Goal: Information Seeking & Learning: Find specific fact

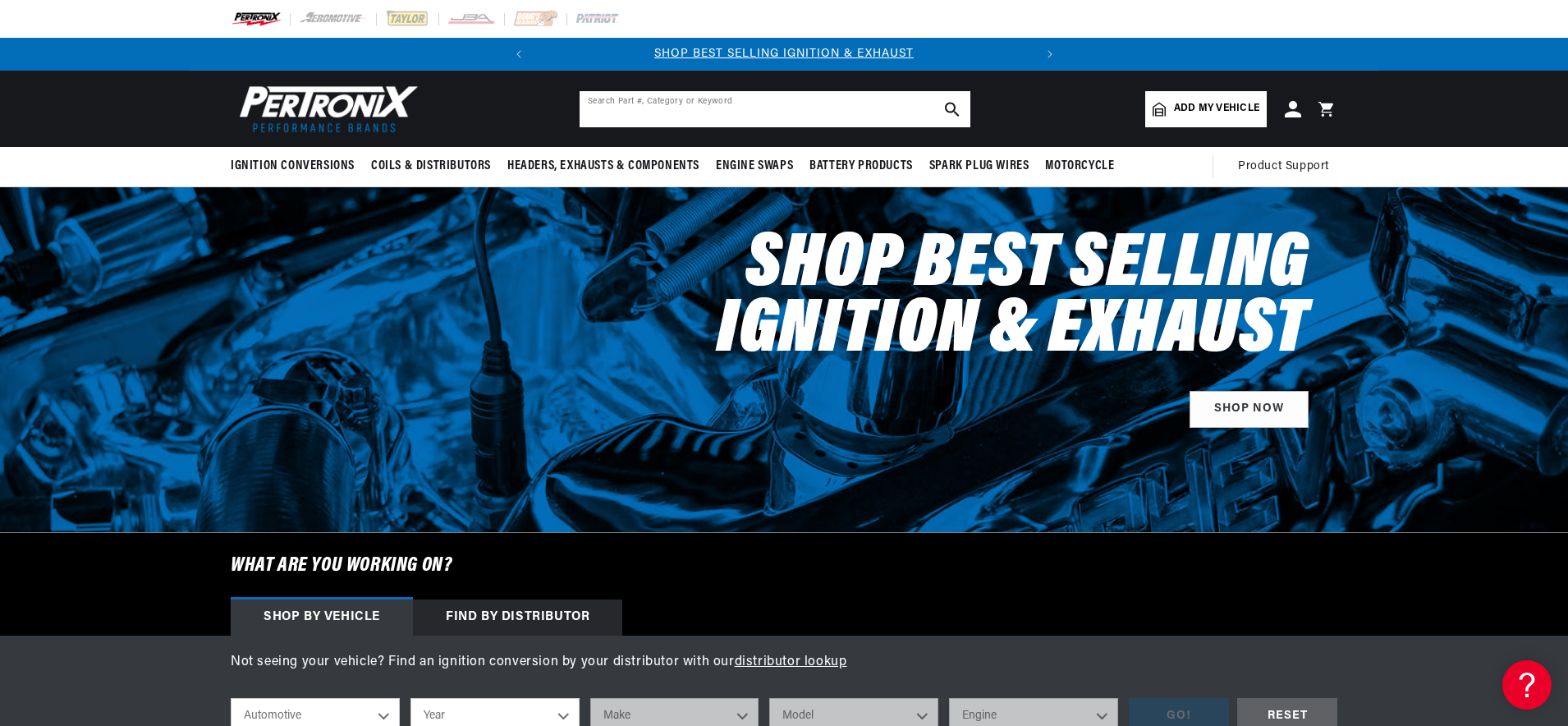
click at [693, 106] on input "text" at bounding box center [775, 109] width 391 height 36
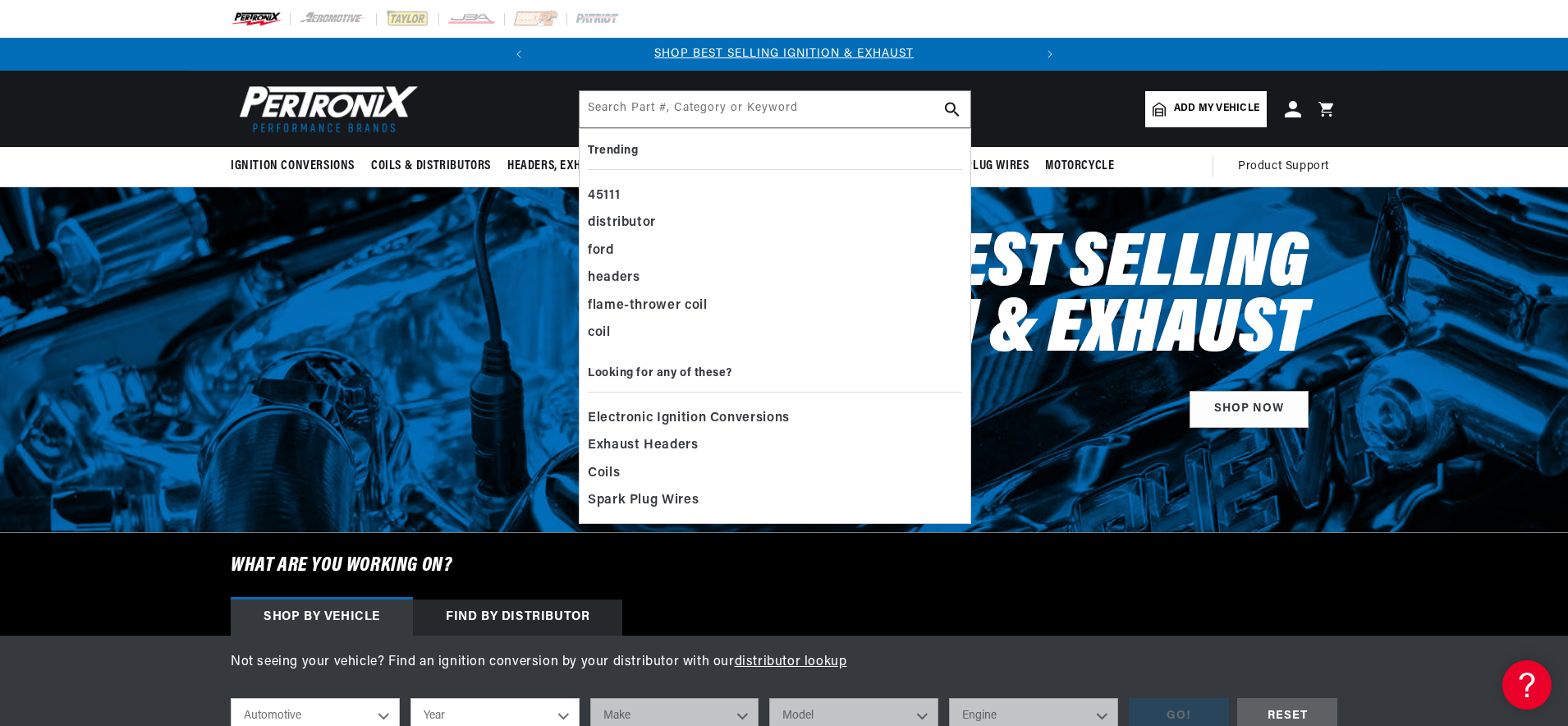
click at [1442, 175] on div "Ignition Conversions Shop by Feature Ignitor© The Original Ignitor© Ignitor© II…" at bounding box center [784, 167] width 1568 height 39
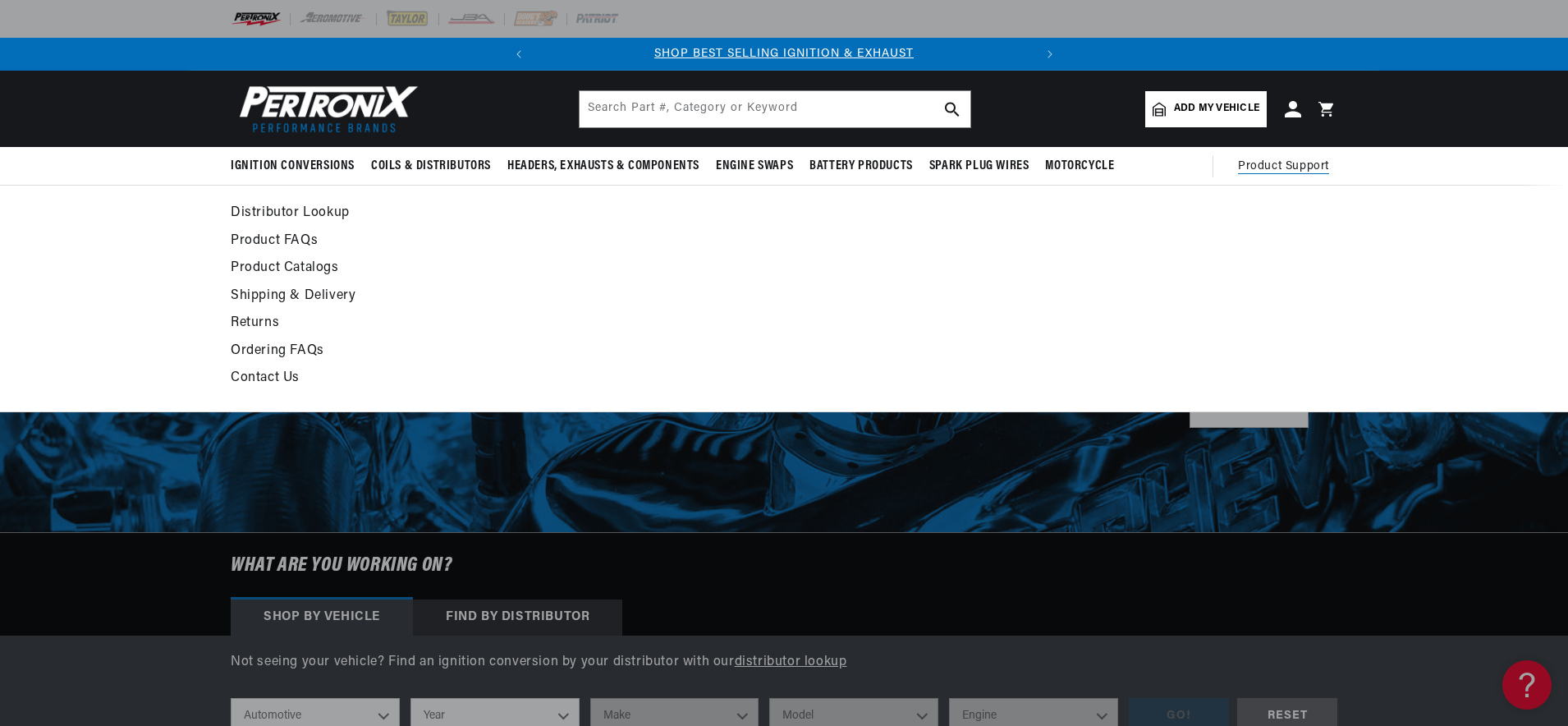
click at [277, 271] on link "Product Catalogs" at bounding box center [635, 269] width 807 height 23
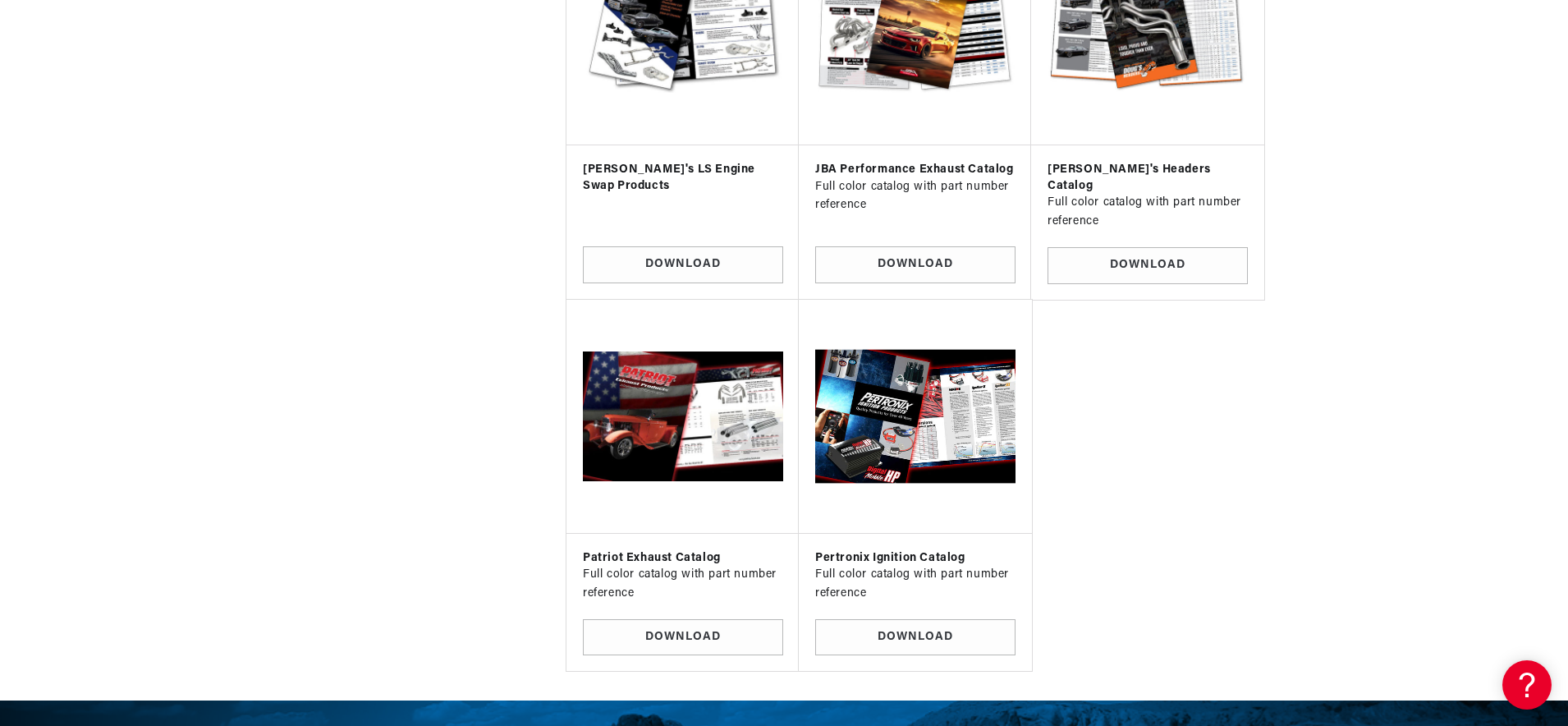
scroll to position [1282, 0]
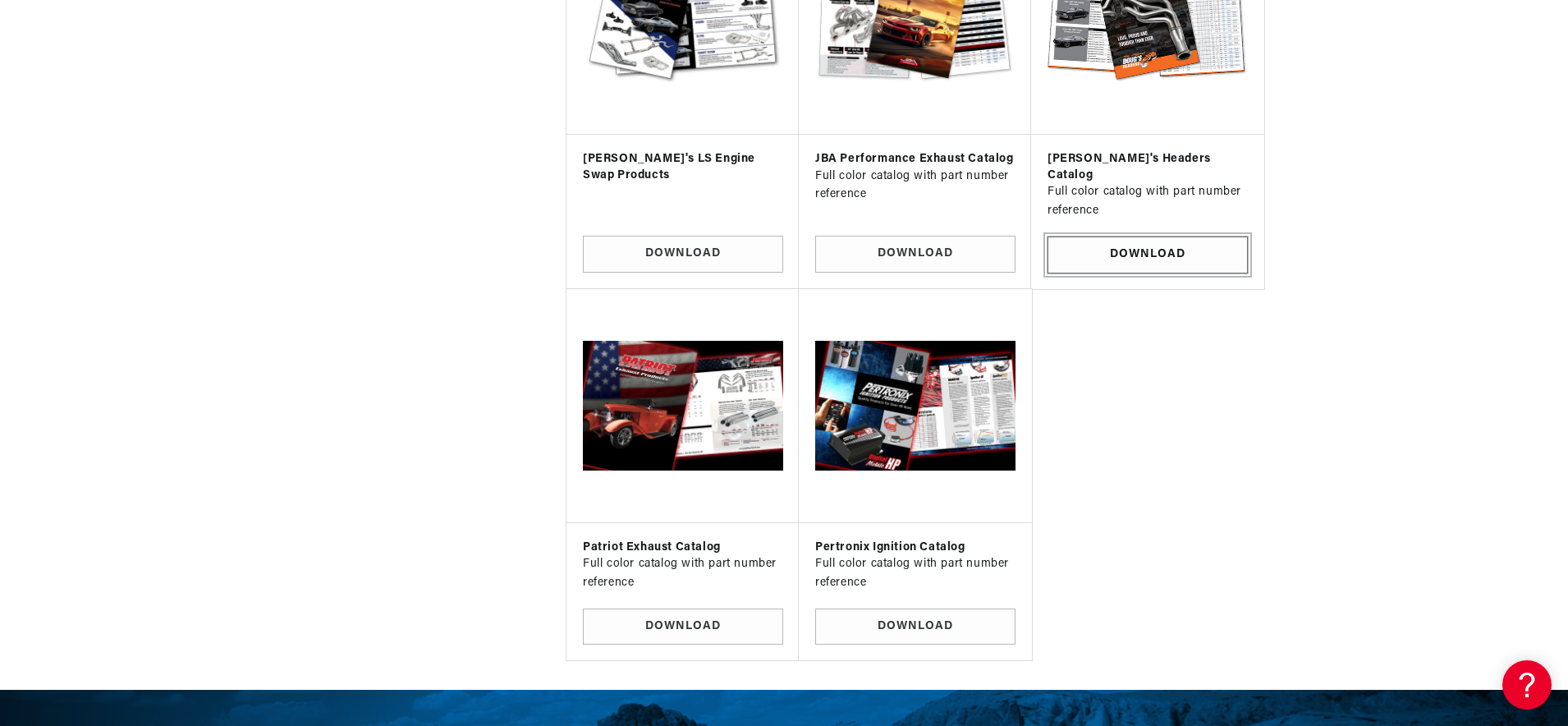
click at [1121, 236] on link "Download" at bounding box center [1148, 254] width 200 height 37
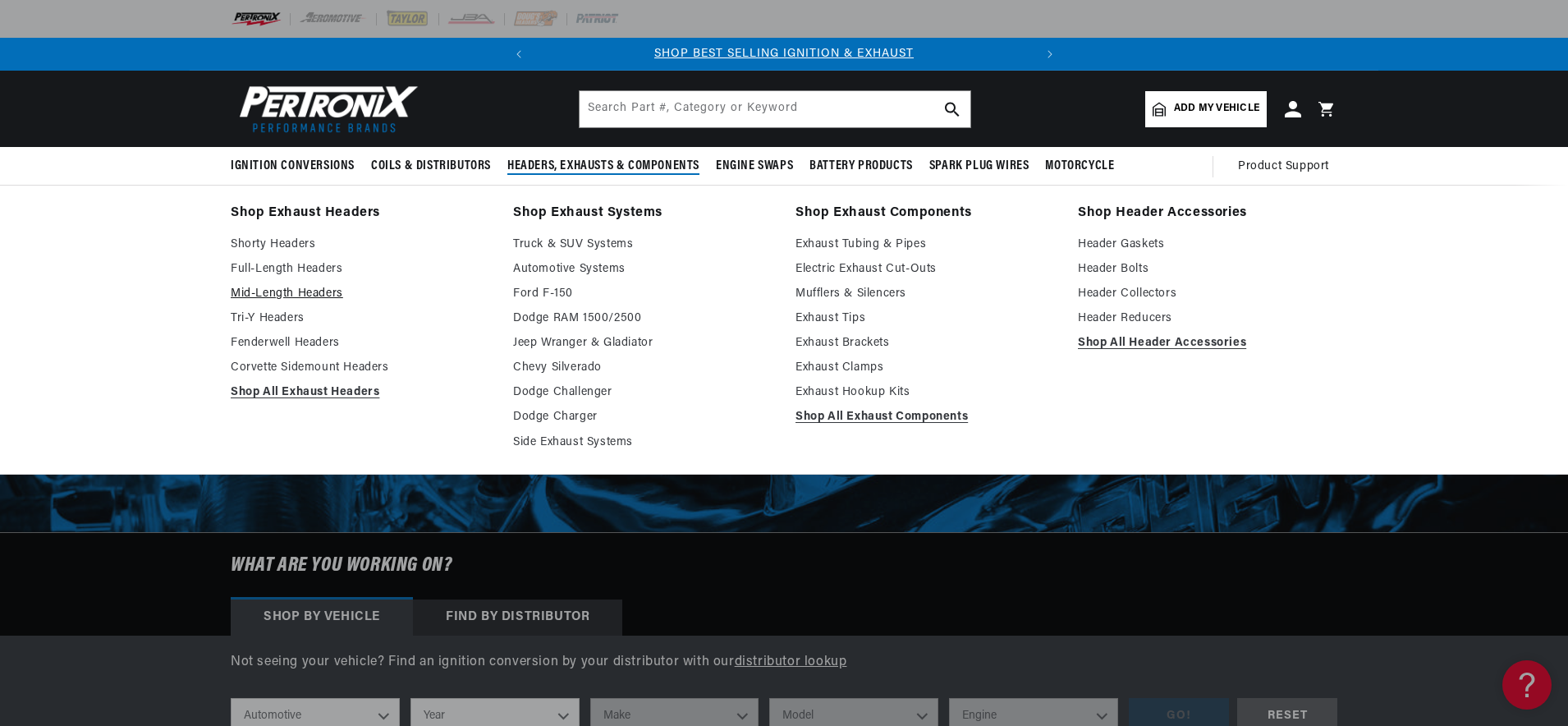
click at [303, 294] on link "Mid-Length Headers" at bounding box center [361, 294] width 260 height 20
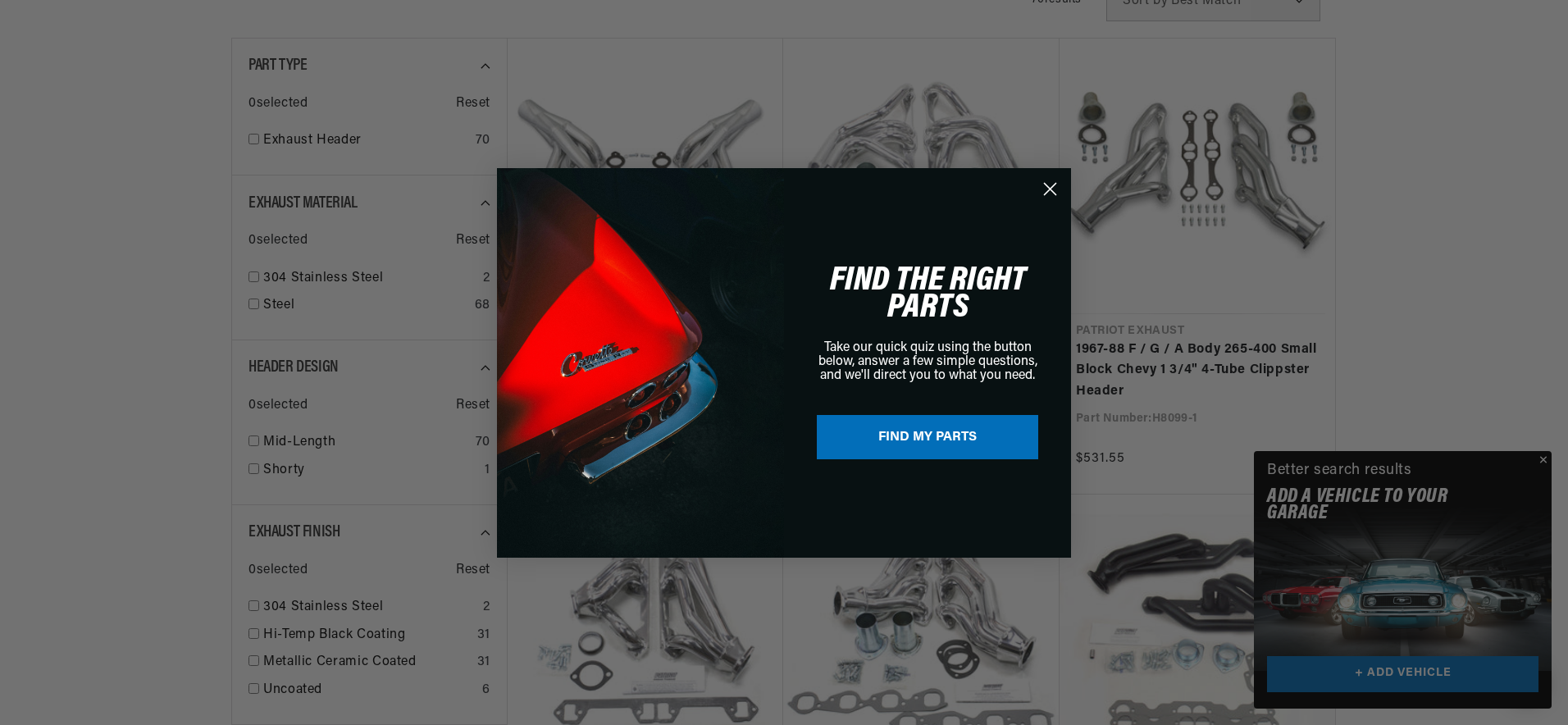
click at [1051, 187] on circle "Close dialog" at bounding box center [1050, 188] width 27 height 27
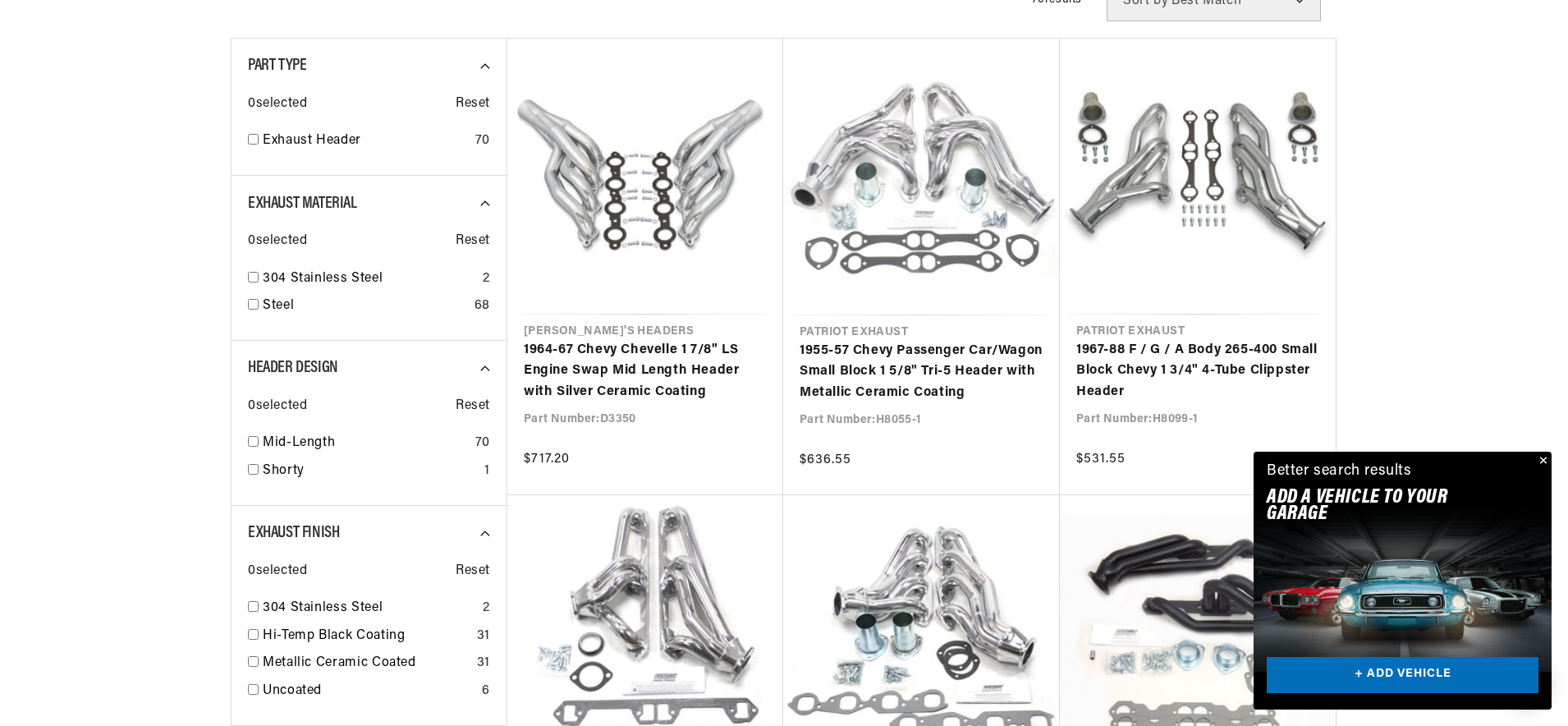
scroll to position [0, 498]
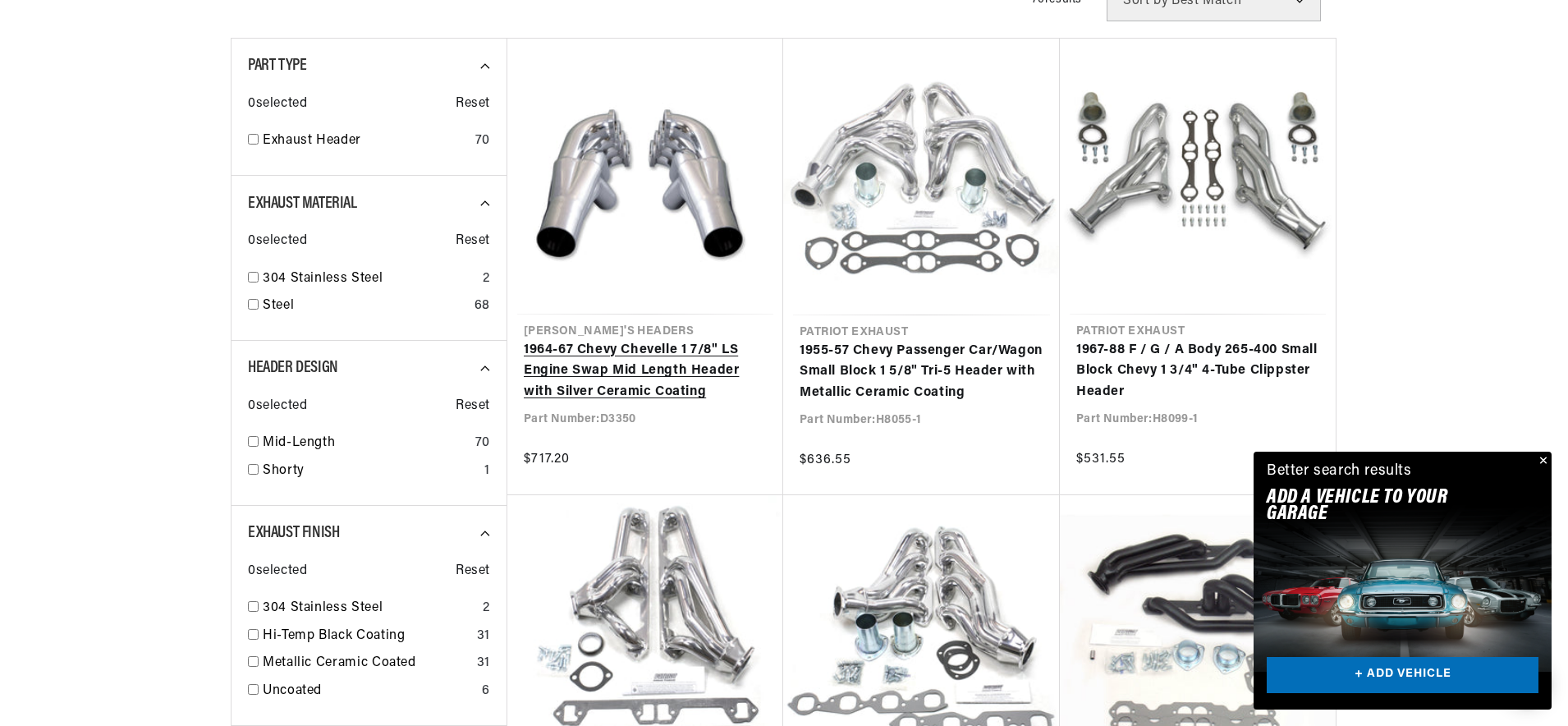
click at [617, 357] on link "1964-67 Chevy Chevelle 1 7/8" LS Engine Swap Mid Length Header with Silver Cera…" at bounding box center [645, 372] width 243 height 64
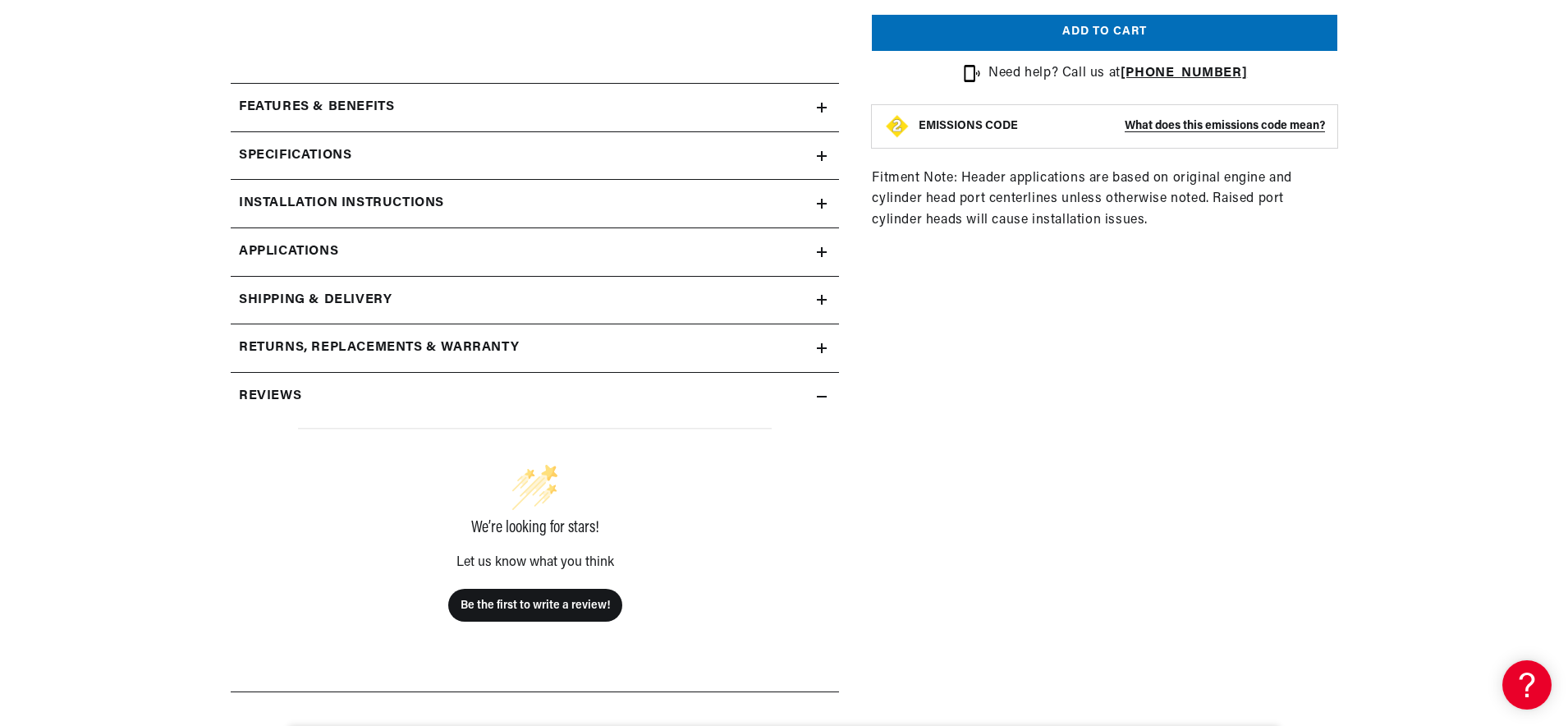
scroll to position [743, 0]
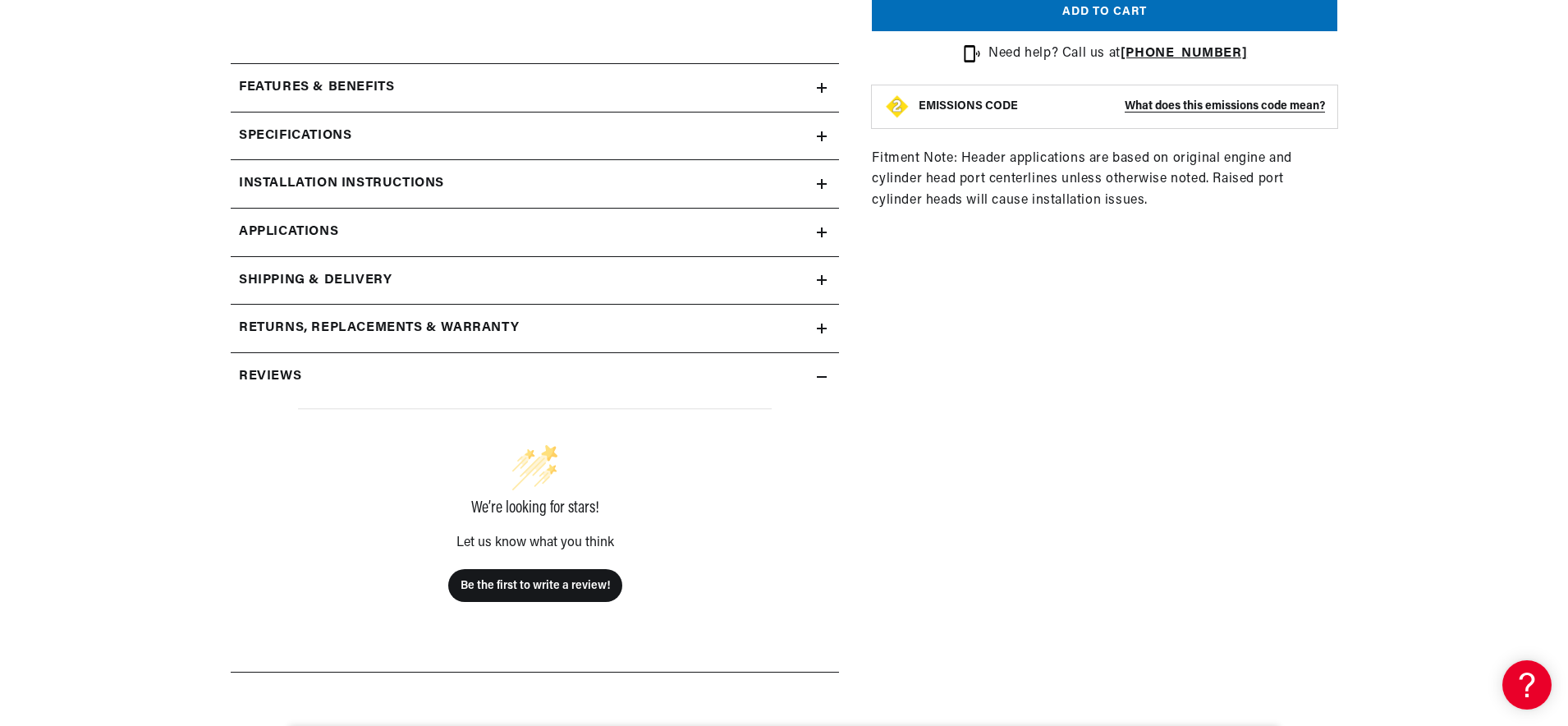
click at [467, 90] on div "Features & Benefits" at bounding box center [524, 88] width 586 height 21
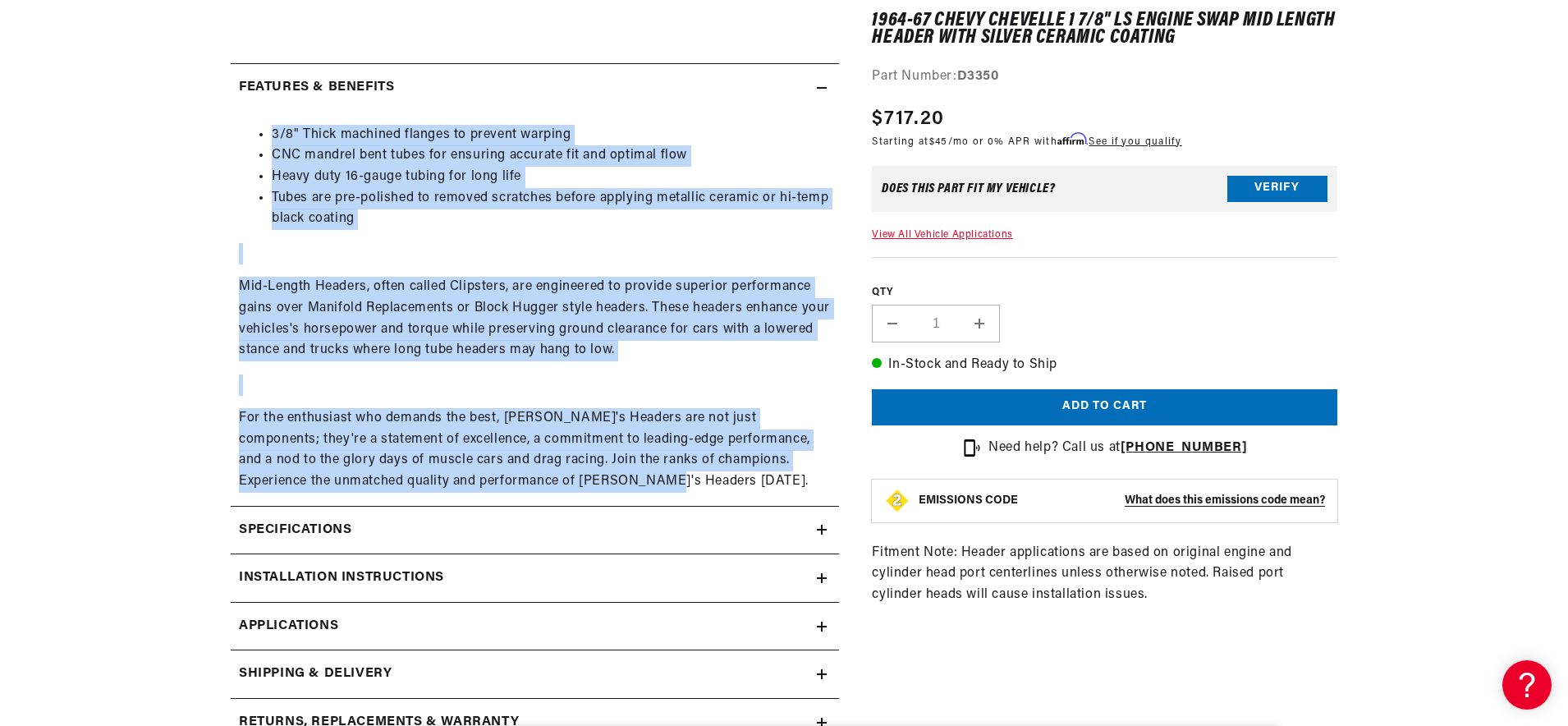
drag, startPoint x: 270, startPoint y: 135, endPoint x: 603, endPoint y: 478, distance: 478.1
click at [603, 478] on div "3/8" Thick machined flanges to prevent warping CNC mandrel bent tubes for ensur…" at bounding box center [535, 308] width 609 height 368
copy div "3/8" Thick machined flanges to prevent warping CNC mandrel bent tubes for ensur…"
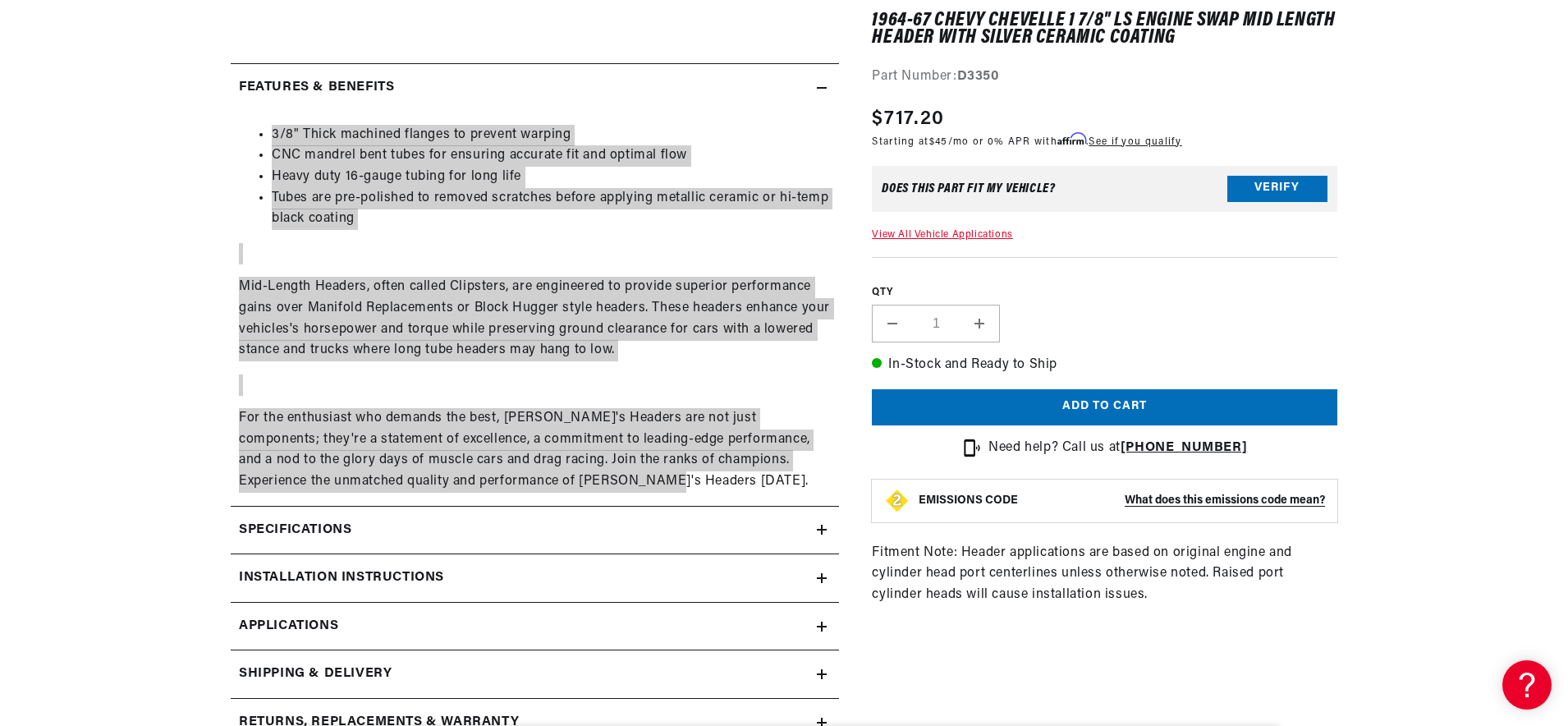
scroll to position [0, 0]
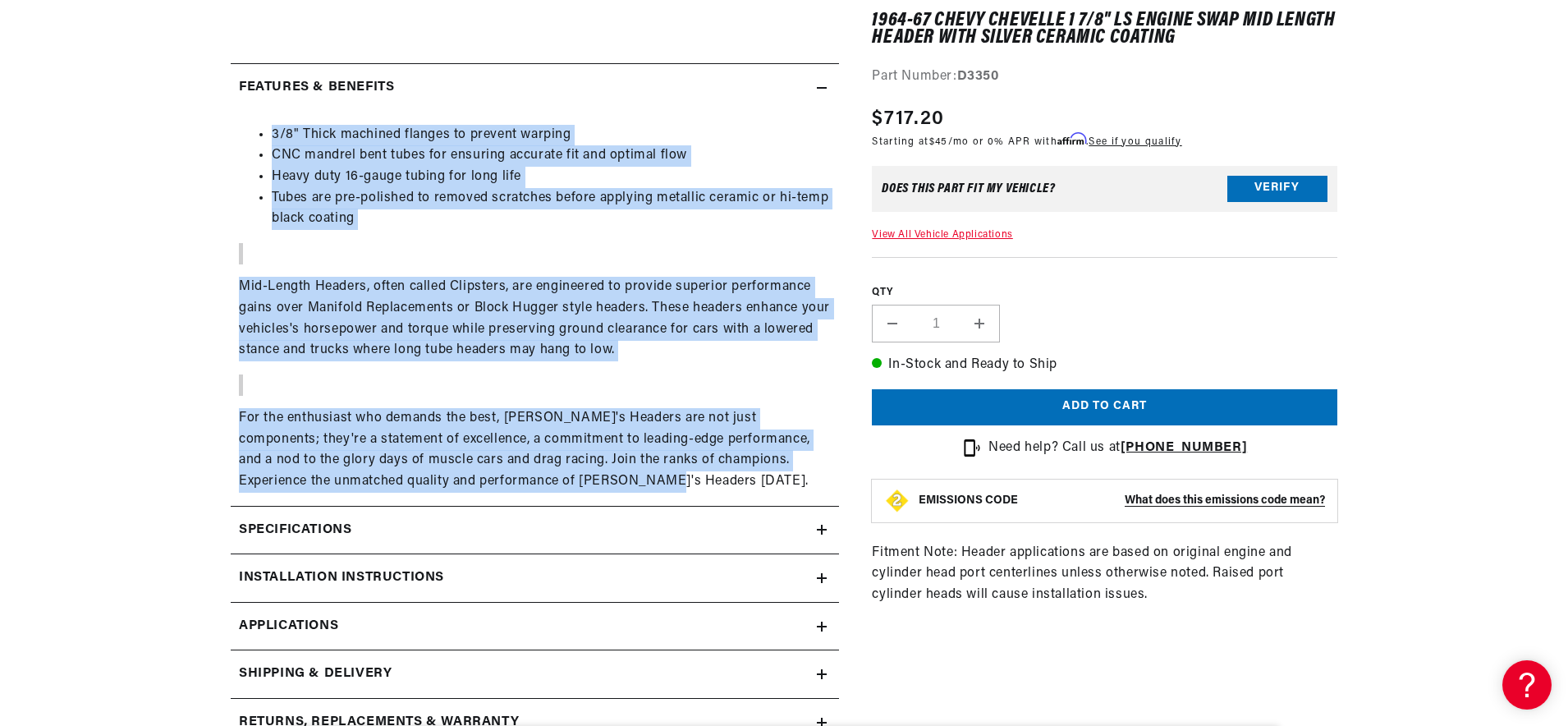
click at [994, 81] on strong "D3350" at bounding box center [978, 76] width 42 height 13
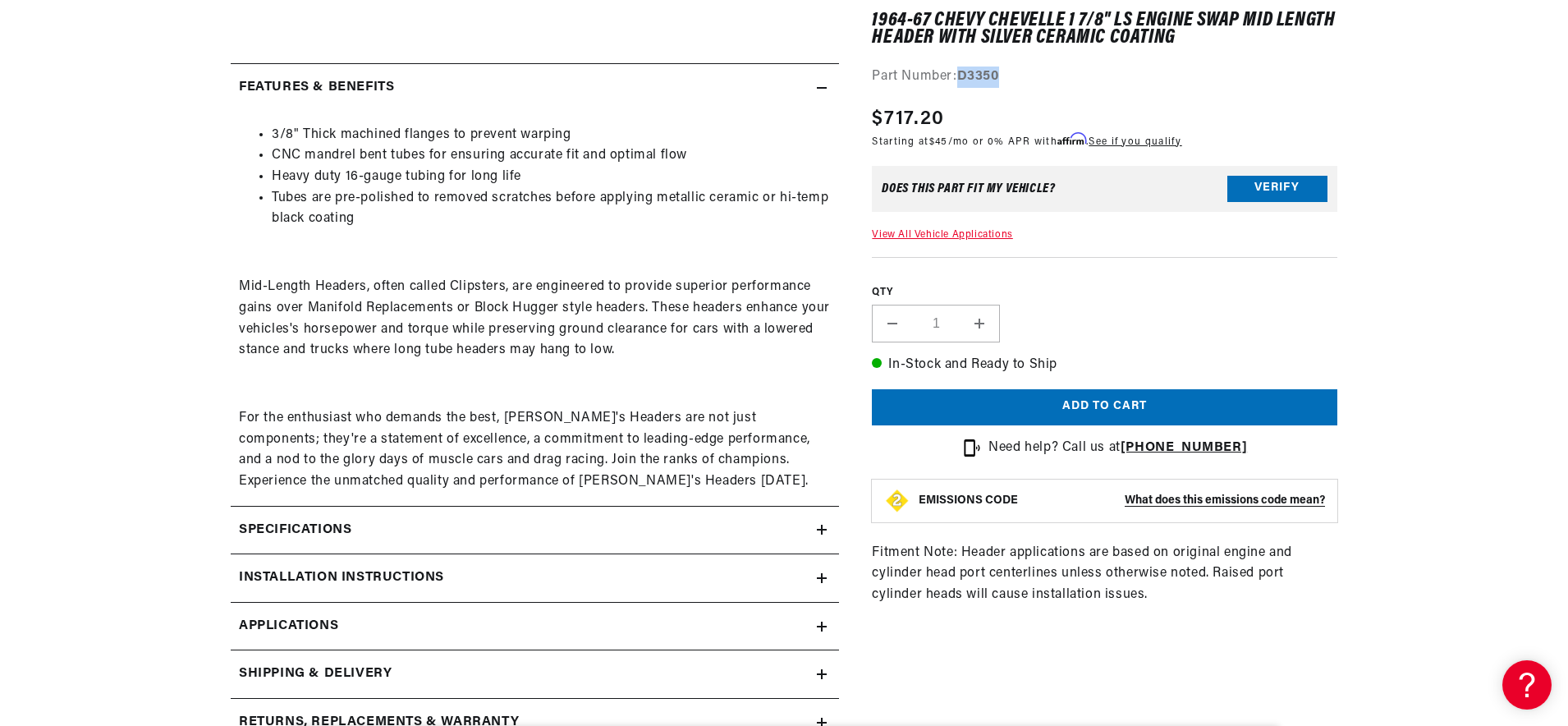
click at [994, 81] on strong "D3350" at bounding box center [978, 76] width 42 height 13
copy strong "D3350"
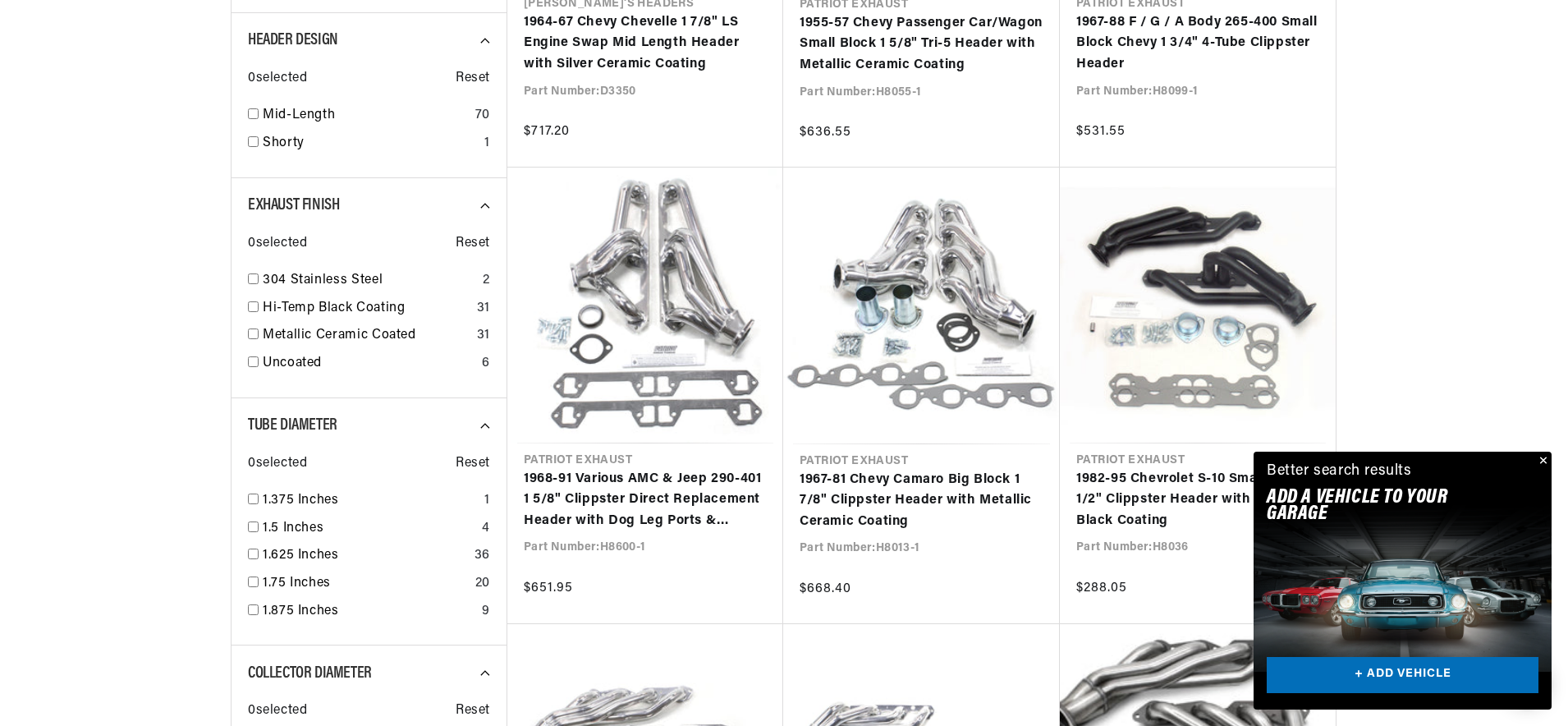
click at [1542, 460] on button "Close" at bounding box center [1542, 462] width 20 height 20
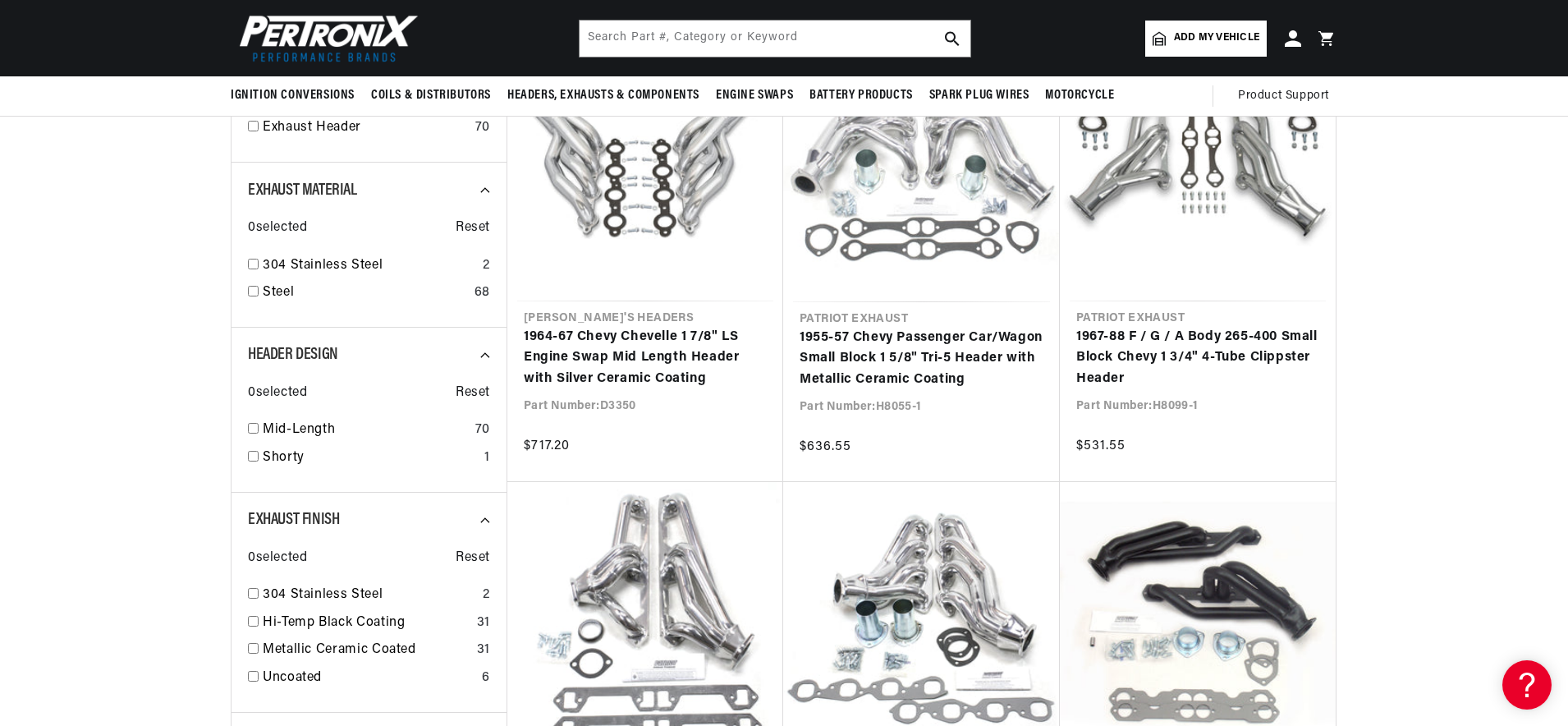
scroll to position [673, 0]
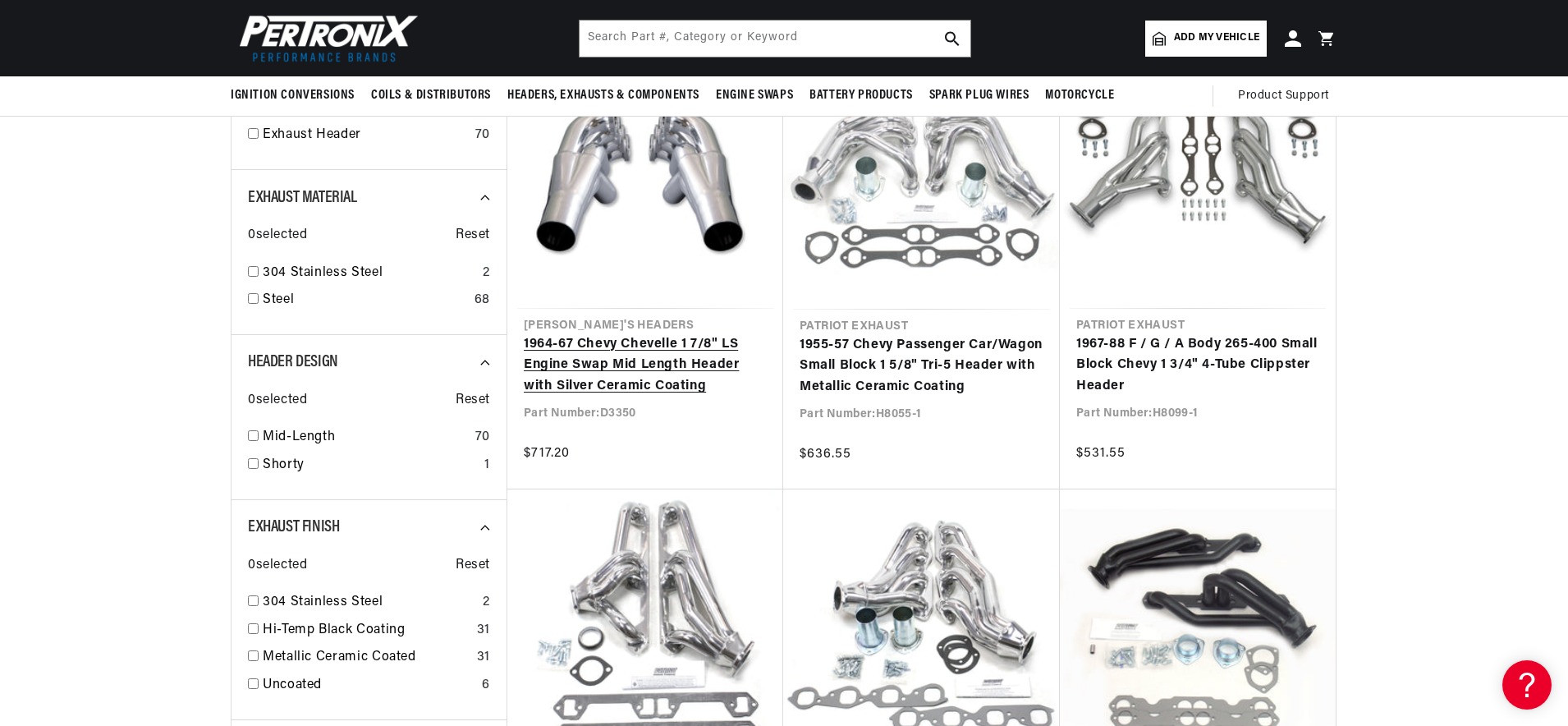
click at [664, 373] on link "1964-67 Chevy Chevelle 1 7/8" LS Engine Swap Mid Length Header with Silver Cera…" at bounding box center [645, 365] width 243 height 64
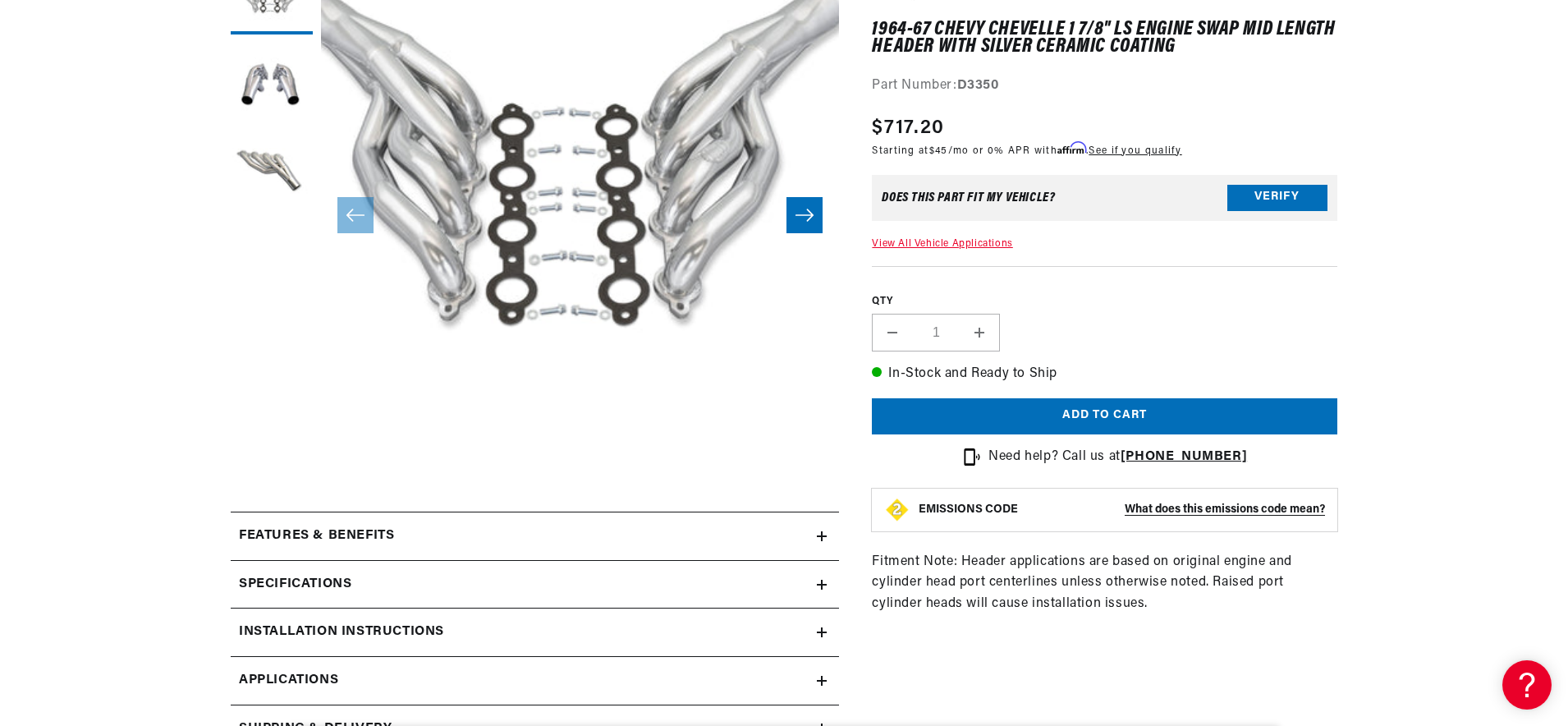
scroll to position [492, 0]
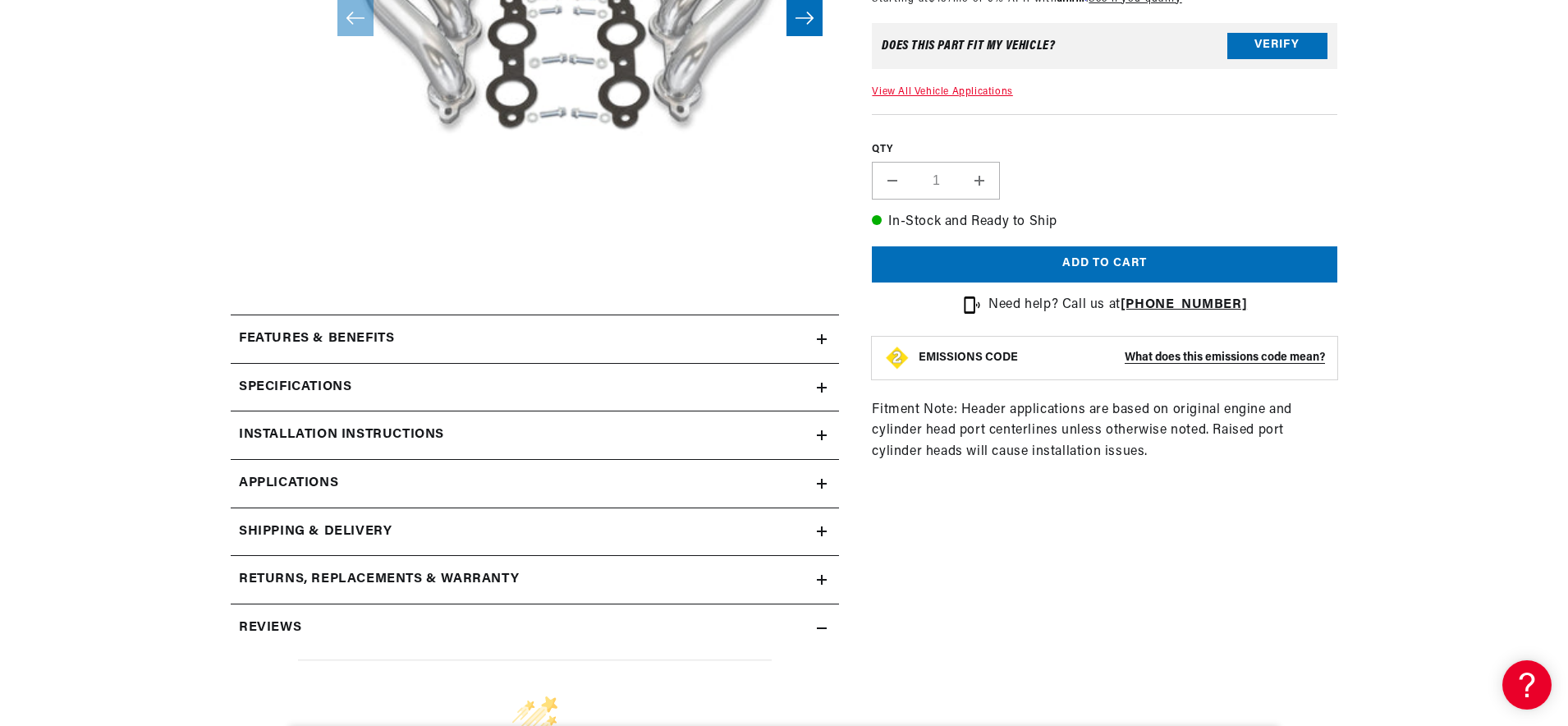
click at [548, 324] on summary "Features & Benefits" at bounding box center [535, 338] width 609 height 47
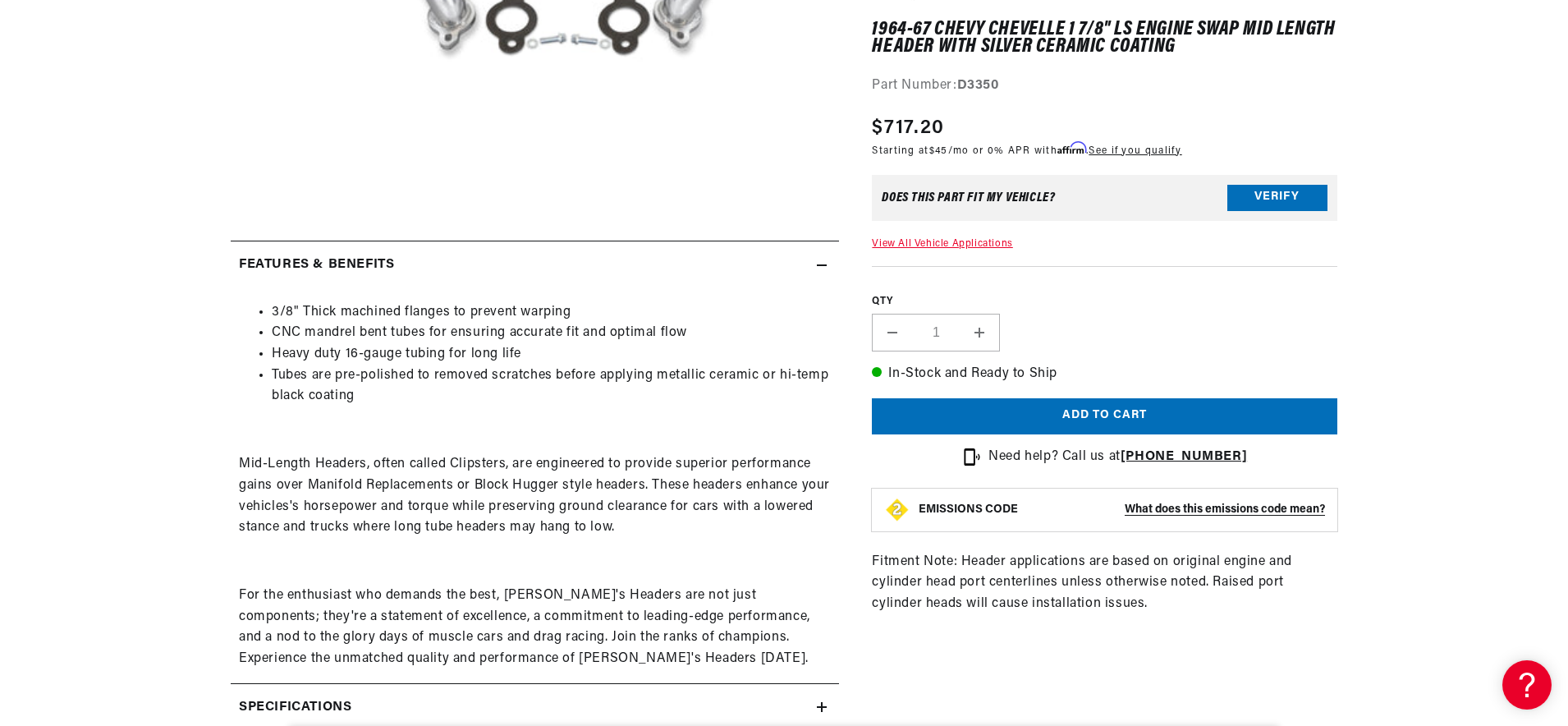
scroll to position [611, 0]
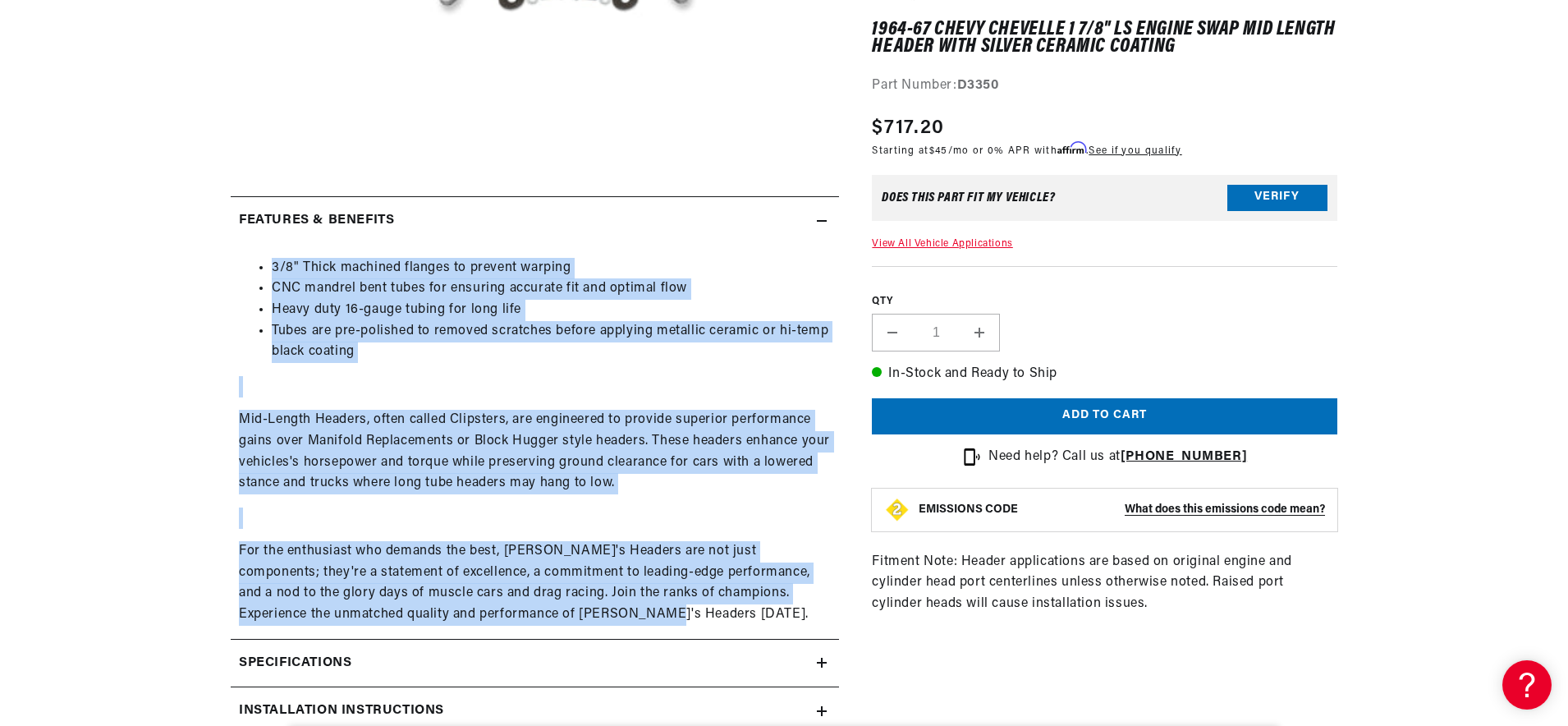
drag, startPoint x: 272, startPoint y: 269, endPoint x: 678, endPoint y: 608, distance: 528.9
click at [679, 608] on div "3/8" Thick machined flanges to prevent warping CNC mandrel bent tubes for ensur…" at bounding box center [535, 441] width 609 height 368
copy div "3/8" Thick machined flanges to prevent warping CNC mandrel bent tubes for ensur…"
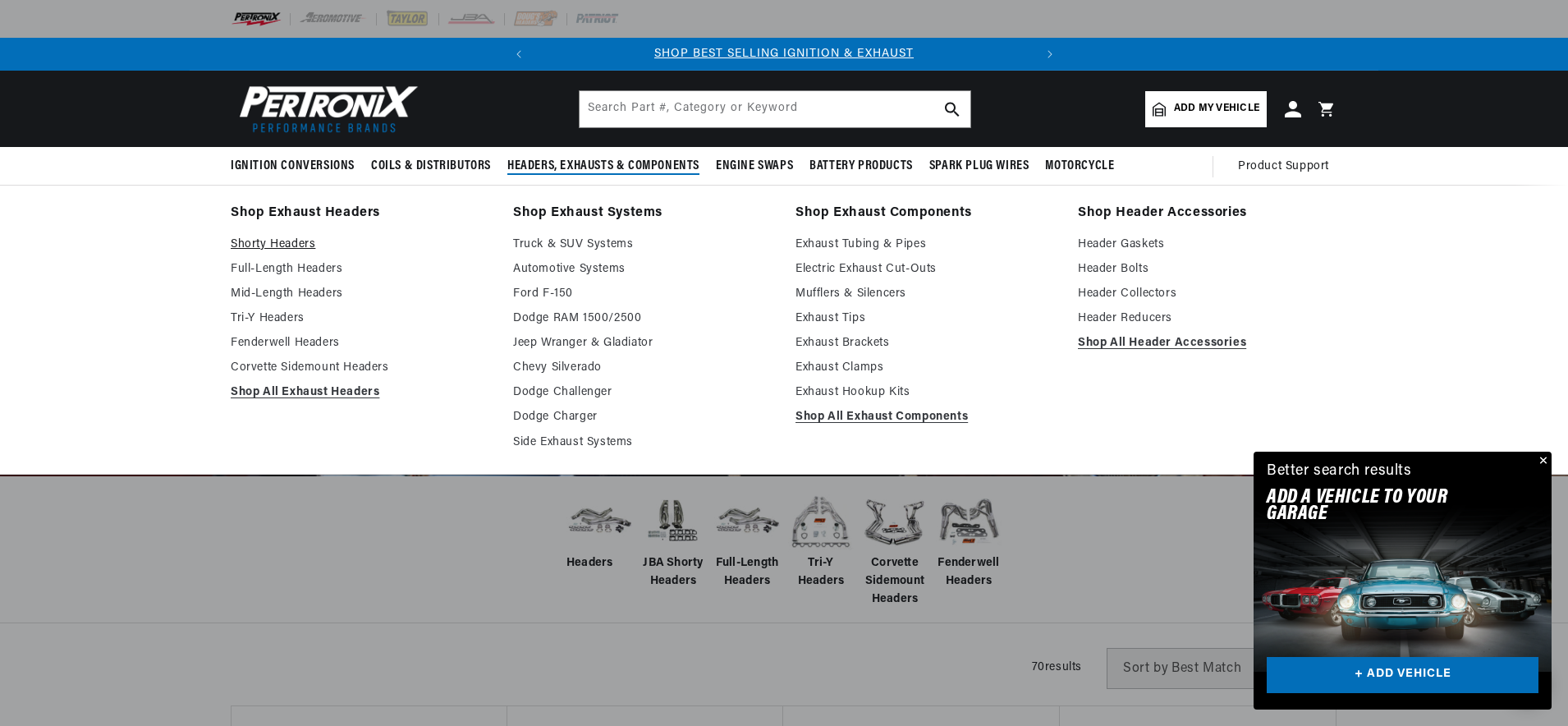
click at [294, 244] on link "Shorty Headers" at bounding box center [361, 244] width 260 height 20
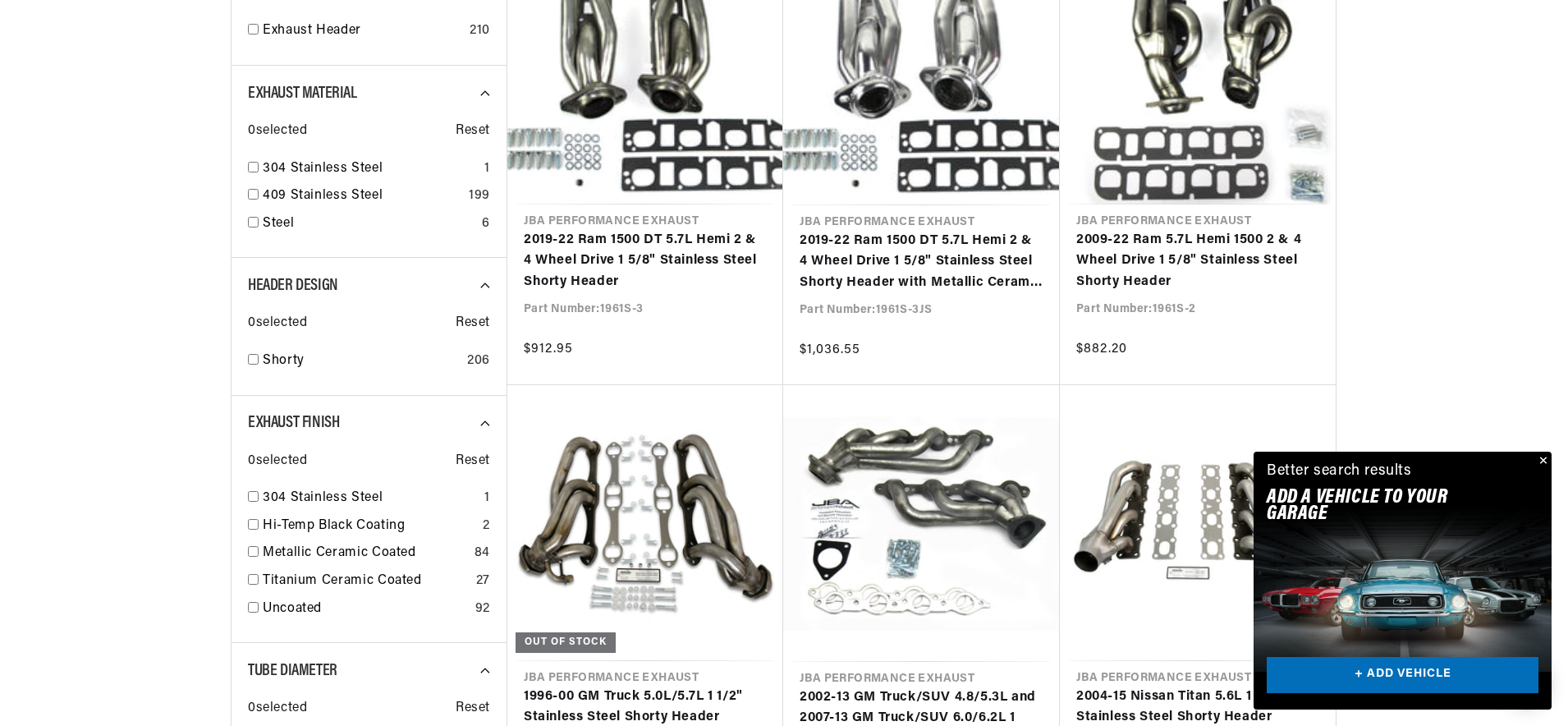
scroll to position [0, 498]
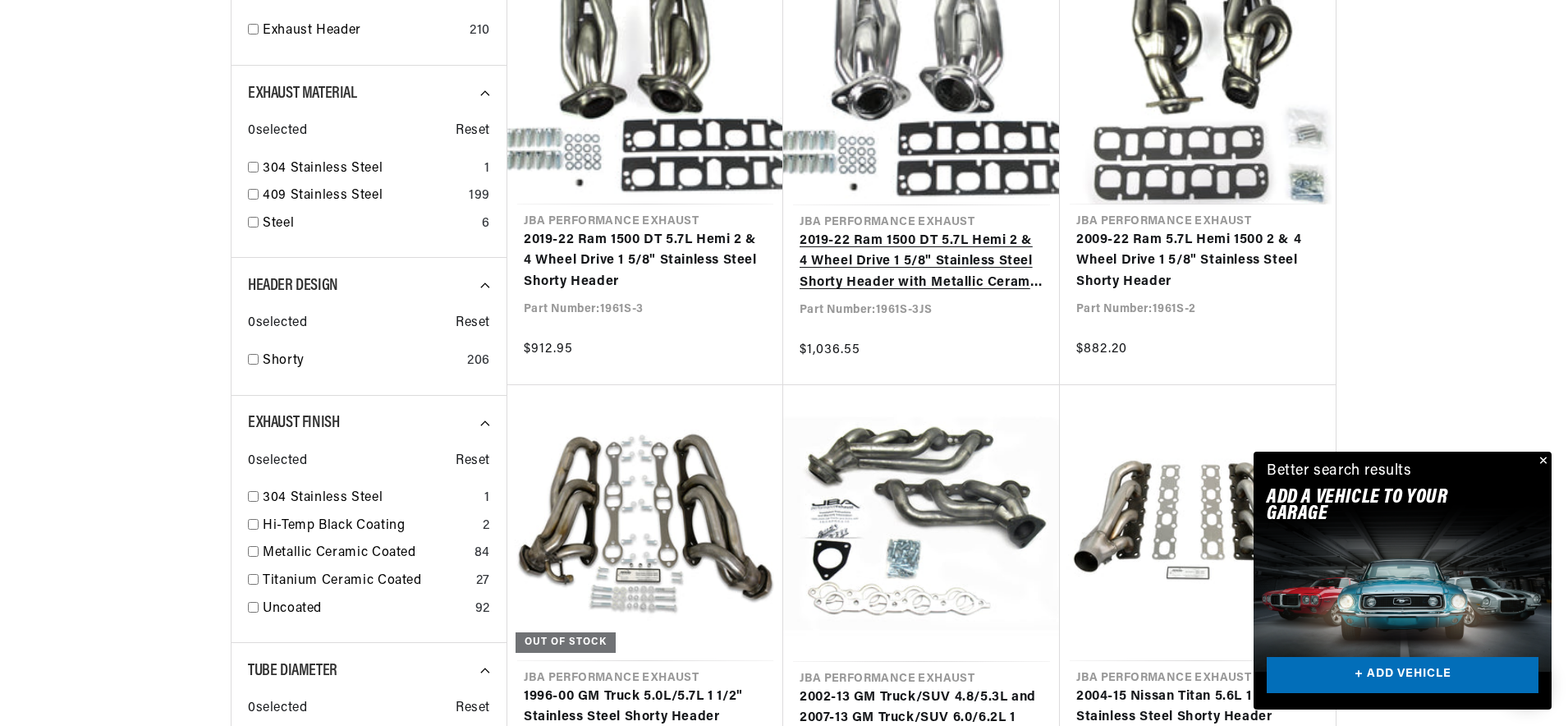
click at [861, 270] on link "2019-22 Ram 1500 DT 5.7L Hemi 2 & 4 Wheel Drive 1 5/8" Stainless Steel Shorty H…" at bounding box center [922, 262] width 244 height 64
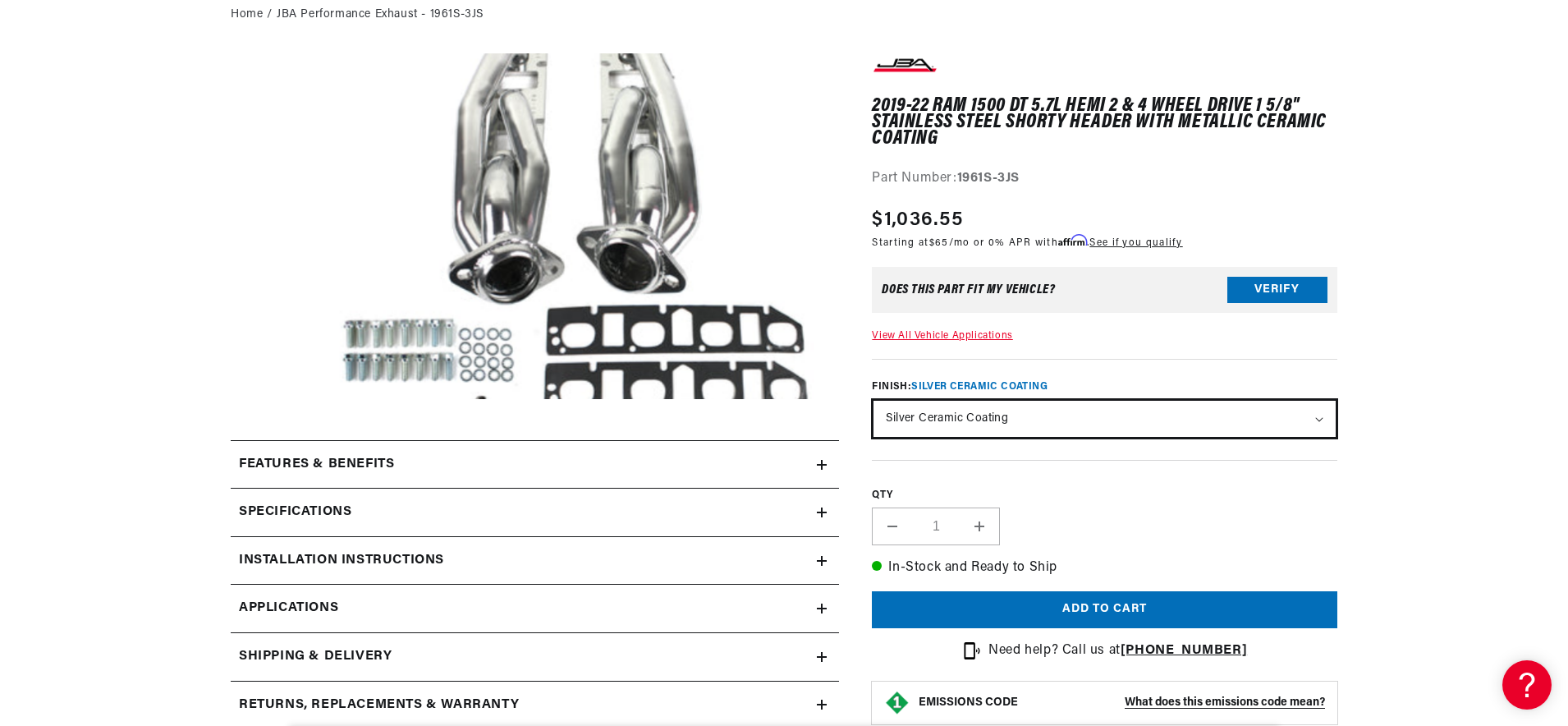
scroll to position [312, 0]
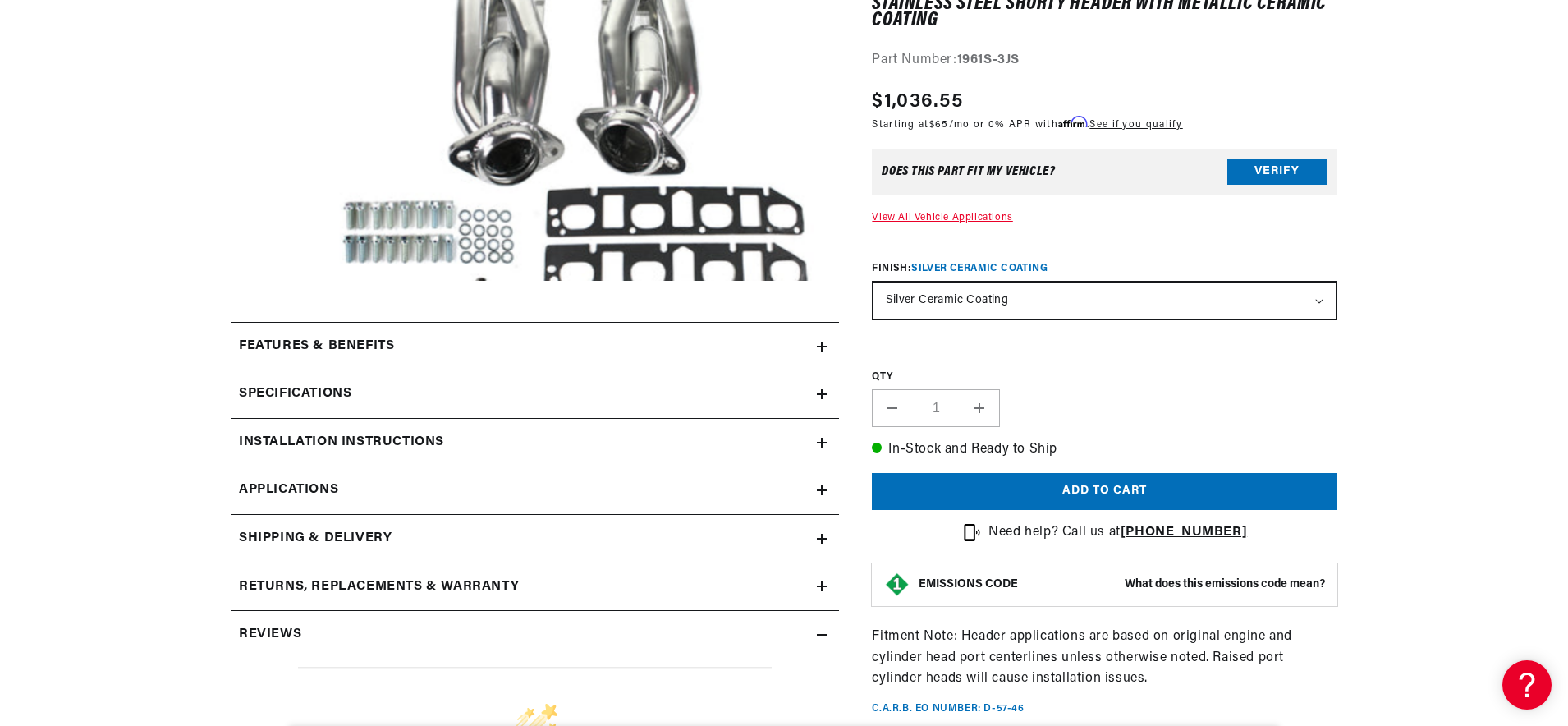
click at [714, 337] on div "Features & Benefits" at bounding box center [524, 346] width 586 height 21
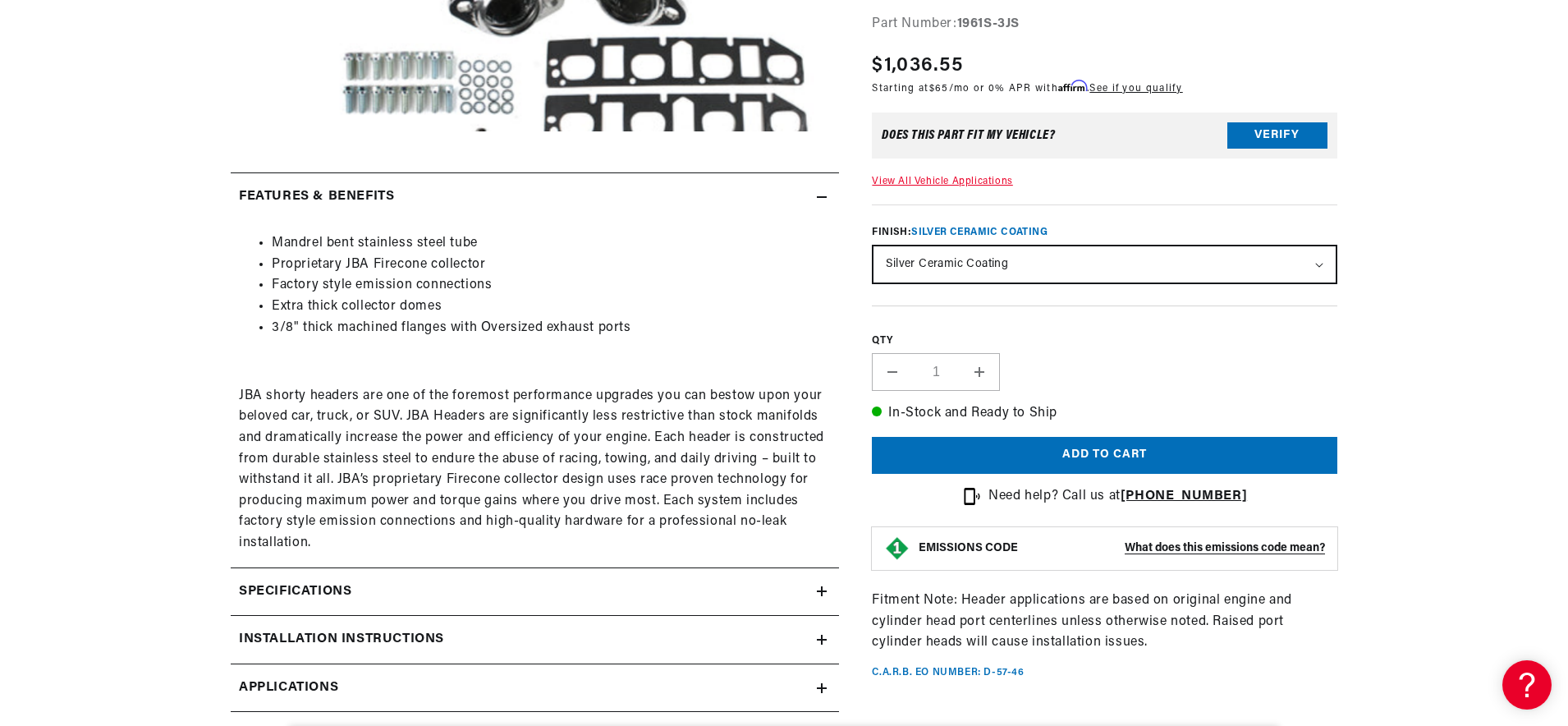
scroll to position [466, 0]
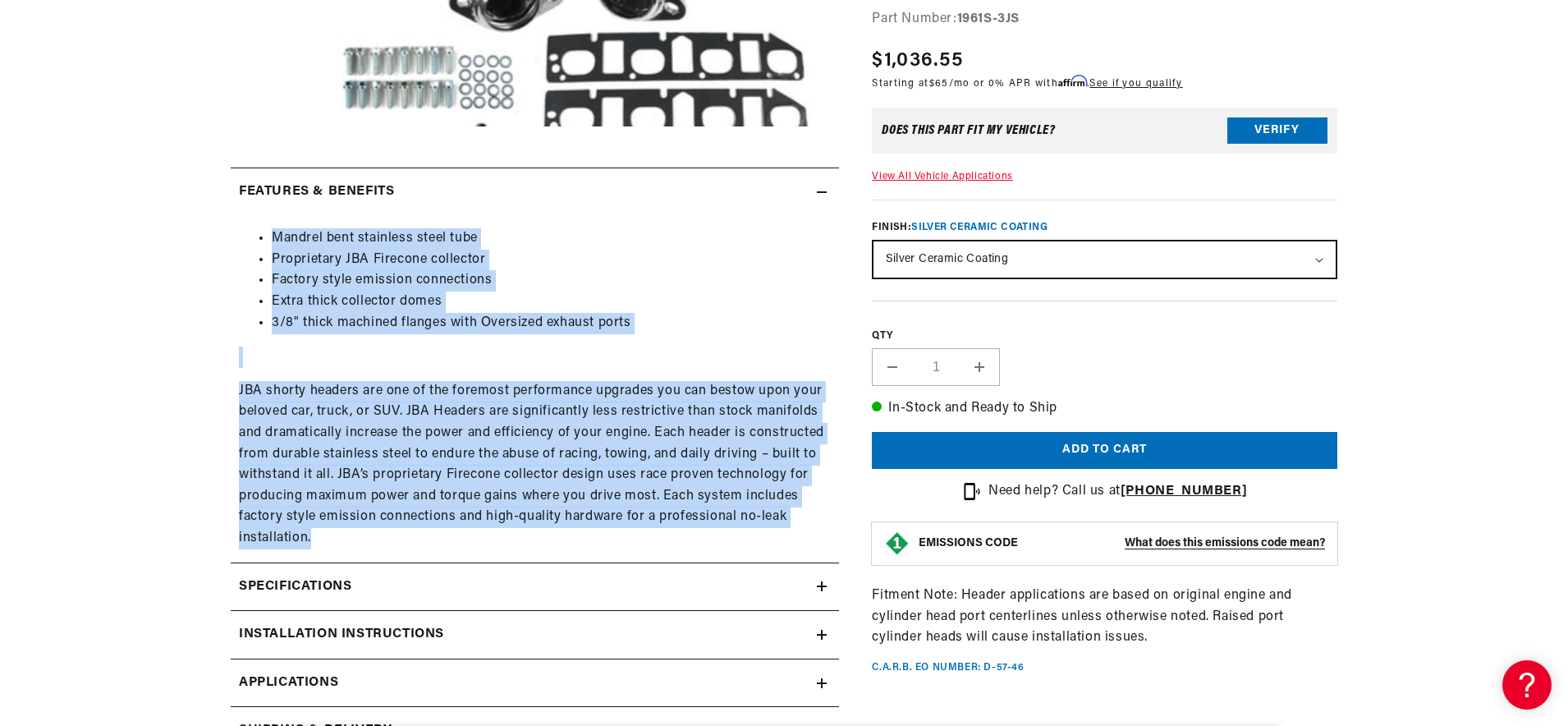
drag, startPoint x: 274, startPoint y: 241, endPoint x: 545, endPoint y: 529, distance: 395.5
click at [547, 529] on div "Mandrel bent stainless steel tube Proprietary JBA Firecone collector Factory st…" at bounding box center [535, 389] width 609 height 320
copy div "Mandrel bent stainless steel tube Proprietary JBA Firecone collector Factory st…"
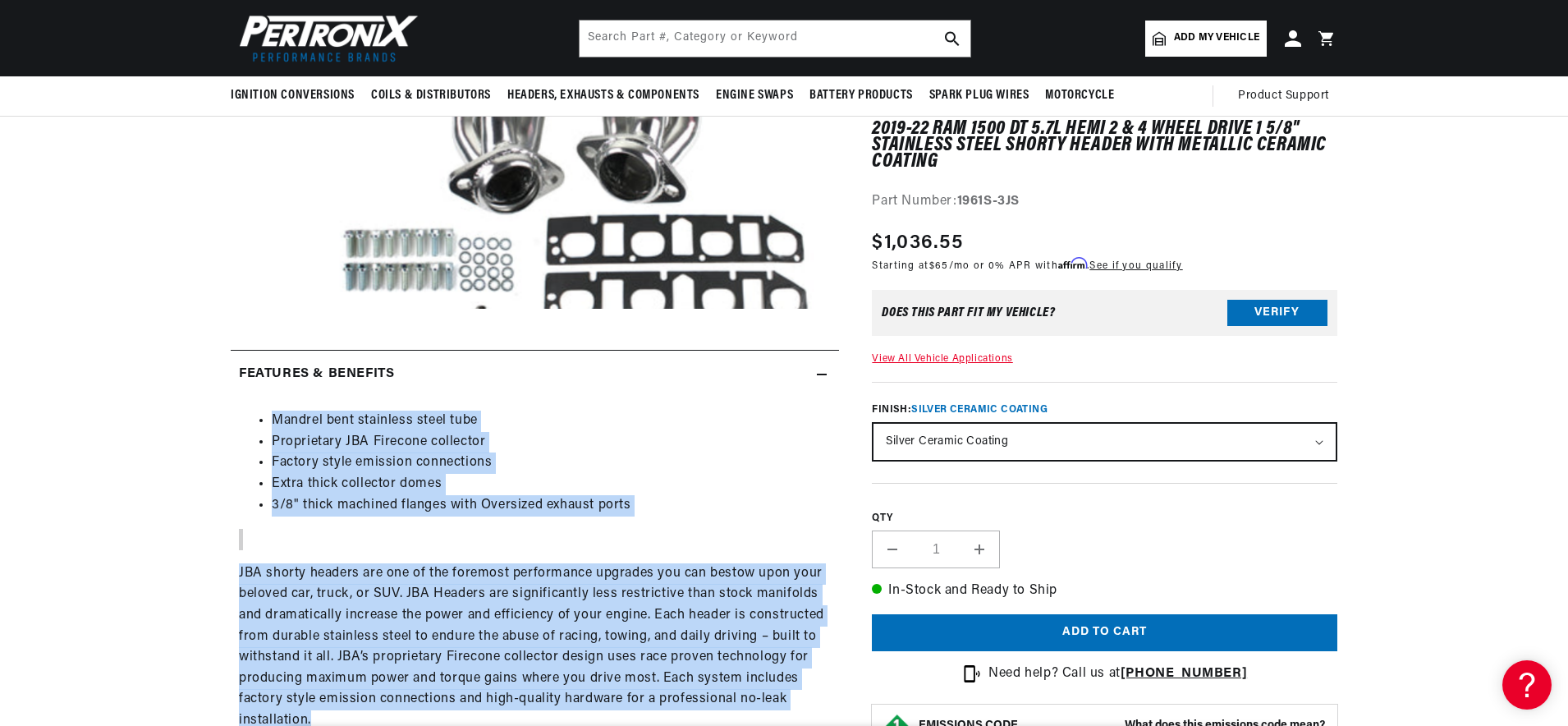
scroll to position [276, 0]
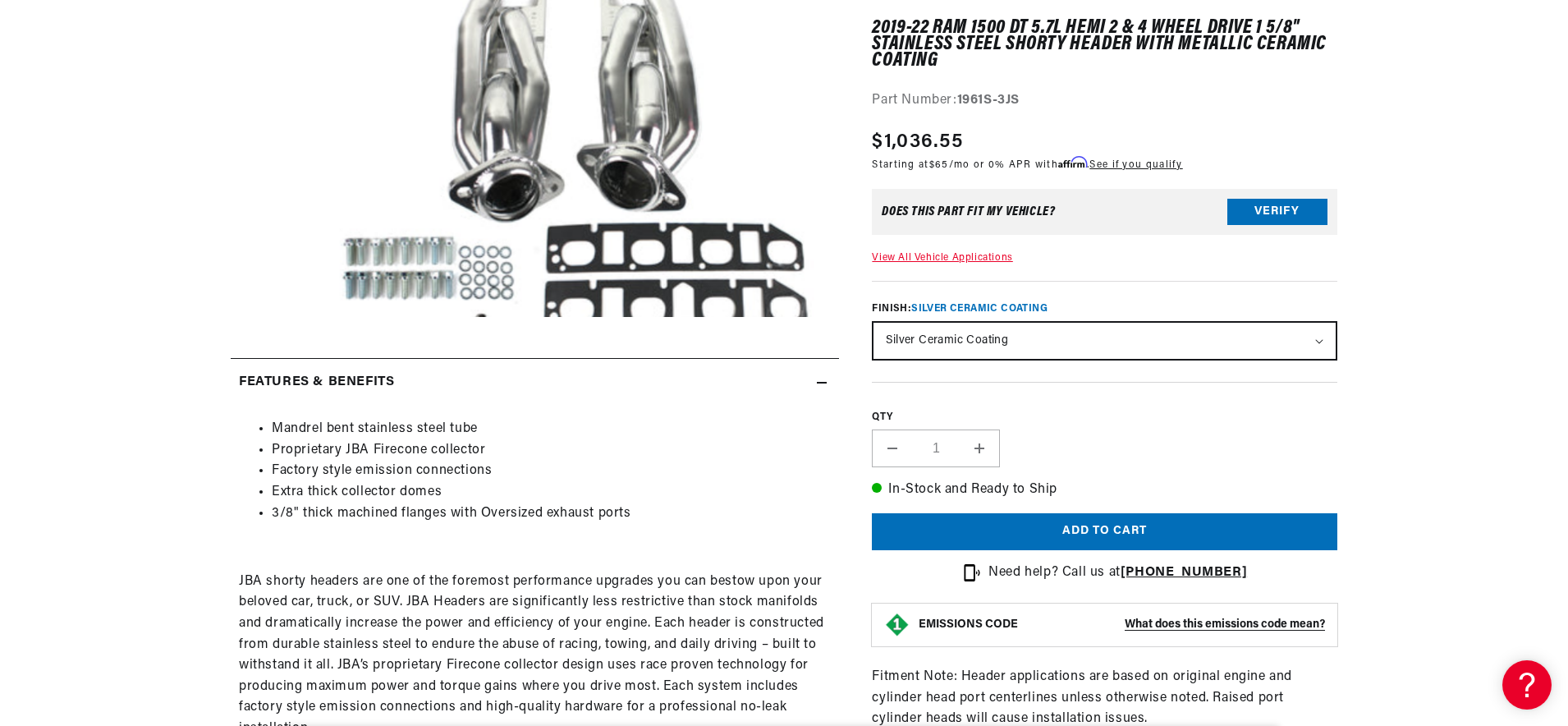
click at [985, 96] on strong "1961S-3JS" at bounding box center [989, 100] width 63 height 13
click at [961, 105] on strong "1961S-3JS" at bounding box center [989, 100] width 63 height 13
click at [961, 103] on strong "1961S-3JS" at bounding box center [989, 100] width 63 height 13
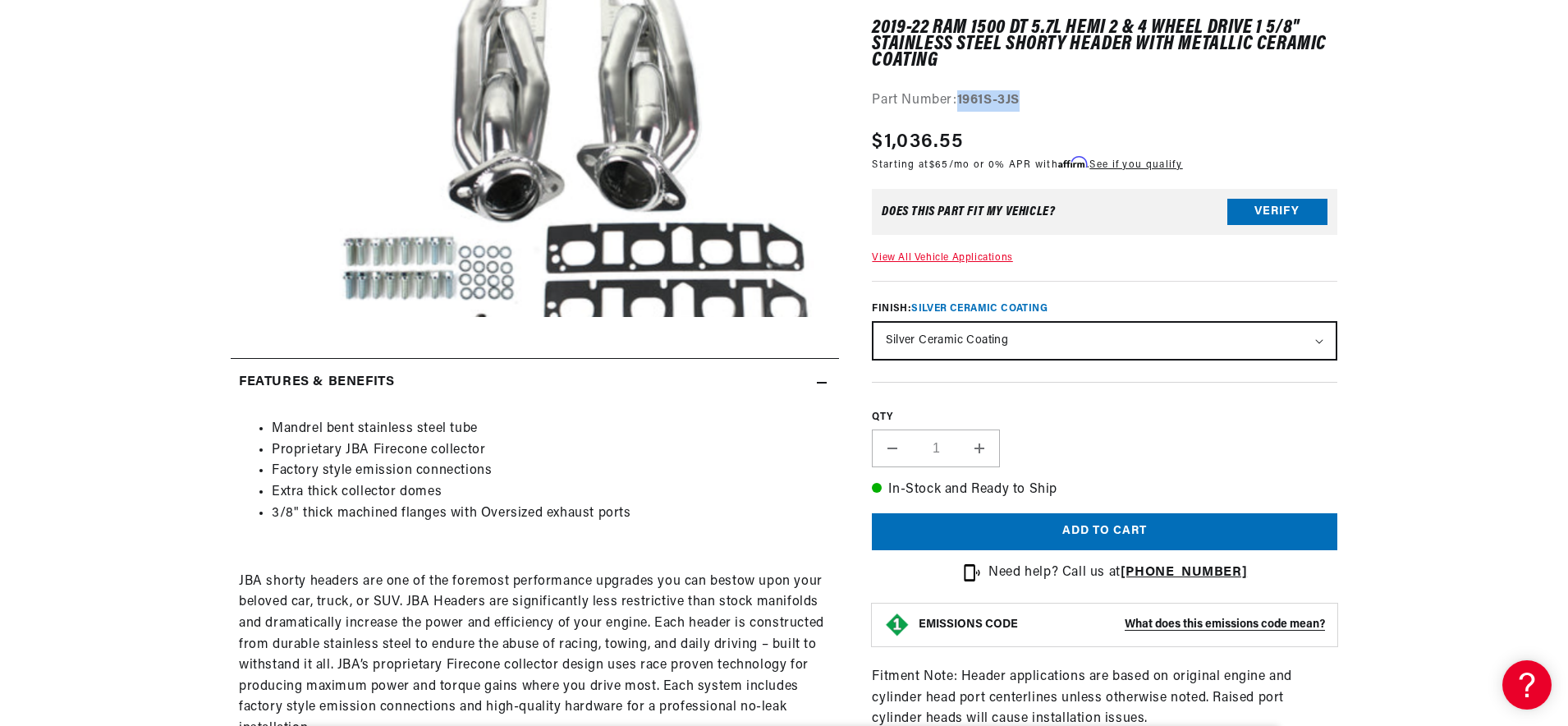
drag, startPoint x: 964, startPoint y: 101, endPoint x: 1026, endPoint y: 101, distance: 62.0
click at [1025, 101] on div "Part Number: 1961S-3JS" at bounding box center [1104, 101] width 465 height 21
copy strong "1961S-3JS"
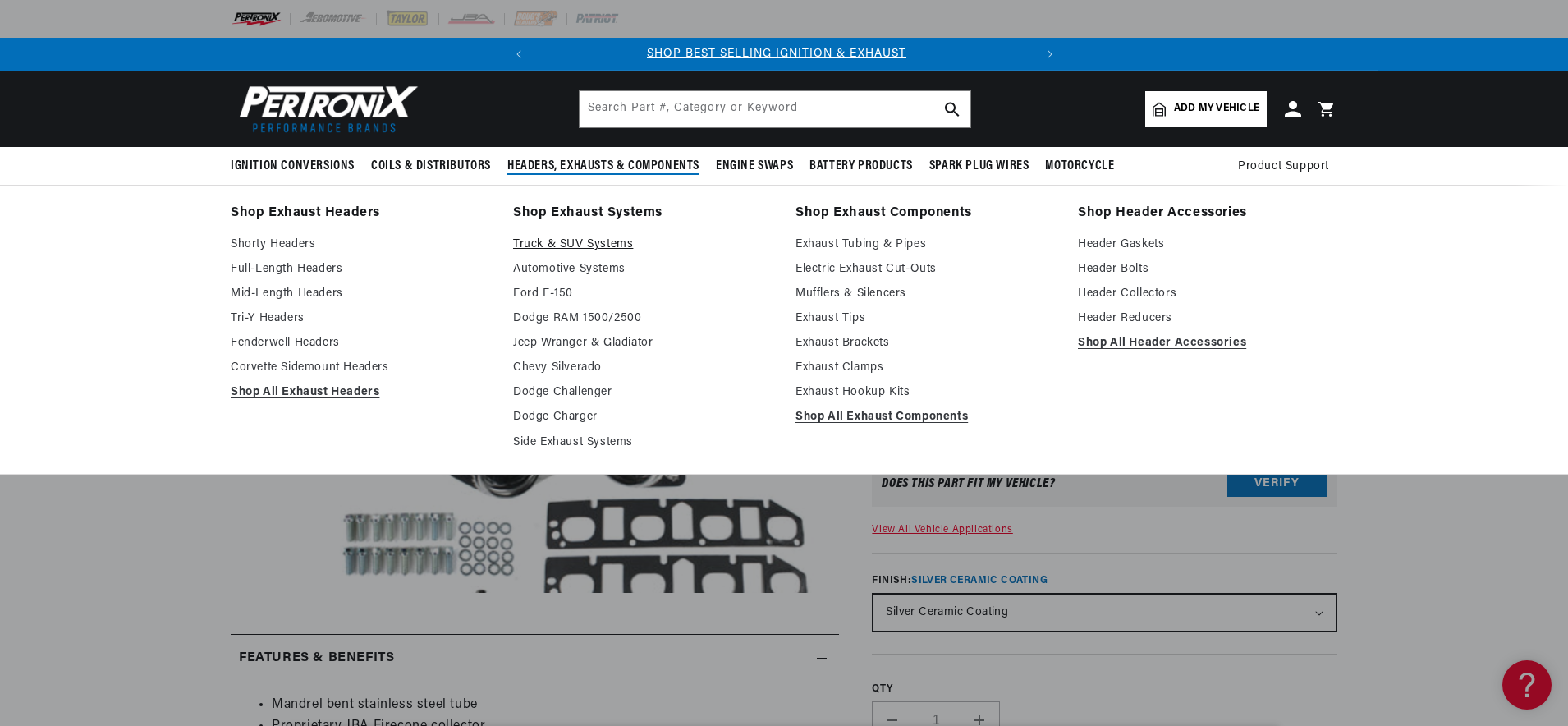
scroll to position [0, 0]
click at [306, 245] on link "Shorty Headers" at bounding box center [361, 244] width 260 height 20
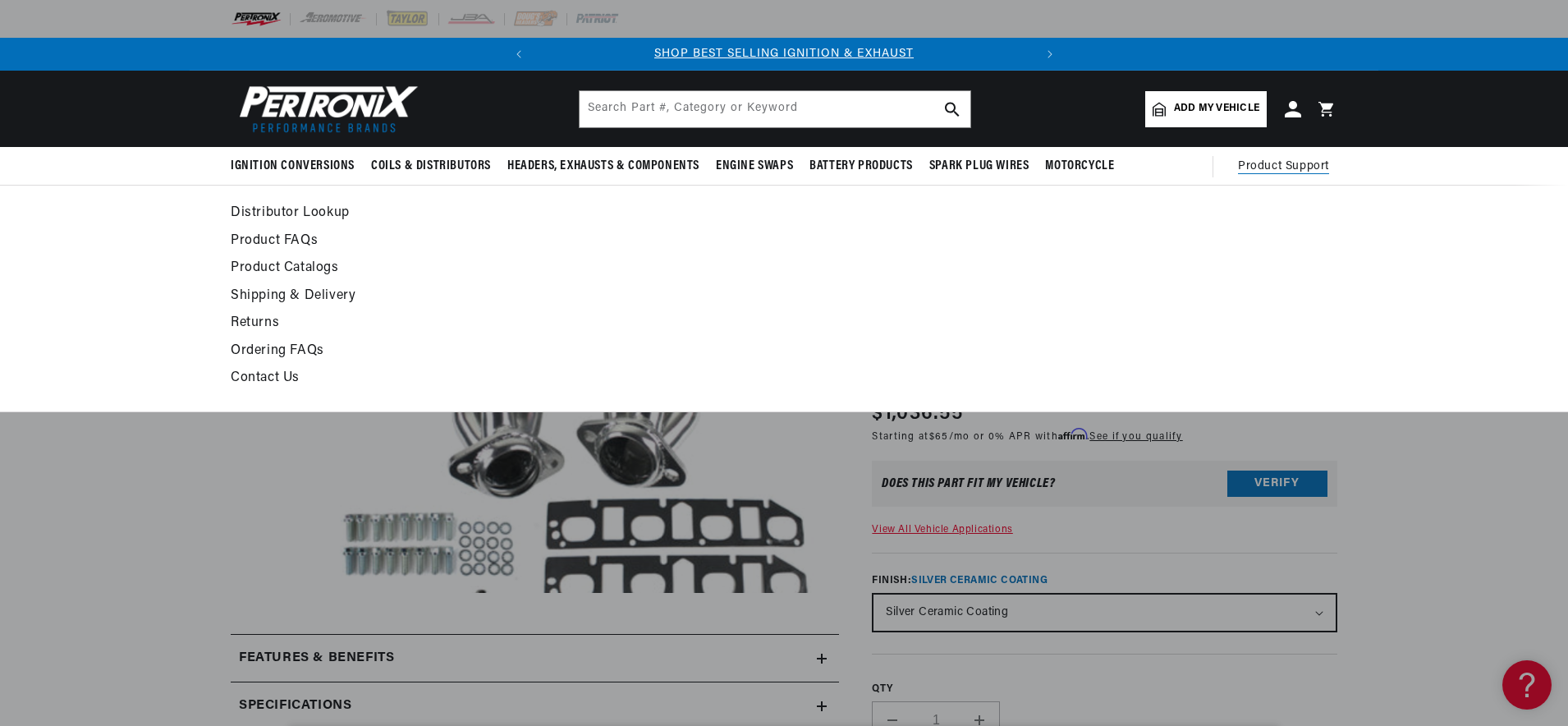
click at [305, 269] on link "Product Catalogs" at bounding box center [635, 269] width 807 height 23
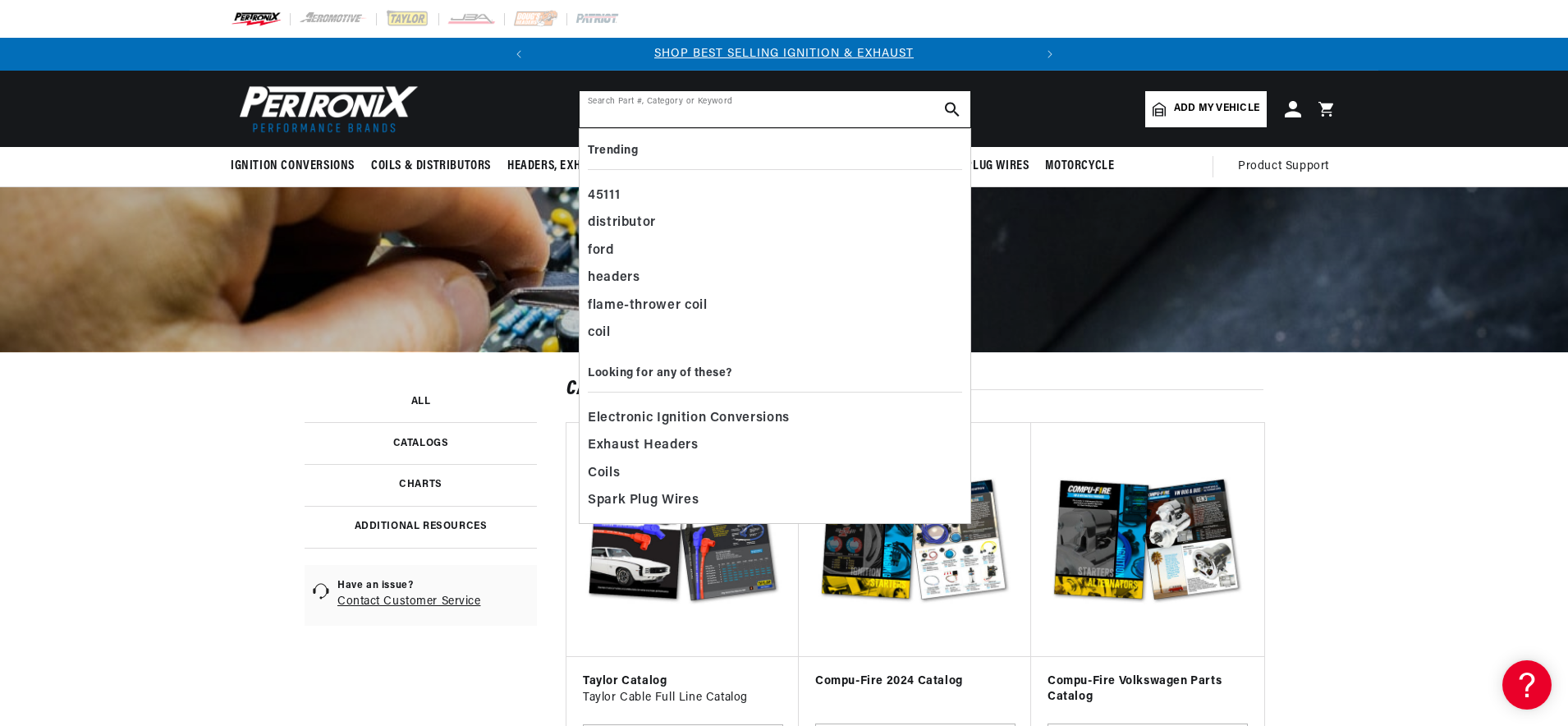
click at [683, 105] on input "text" at bounding box center [775, 109] width 391 height 36
paste input "1624S-4"
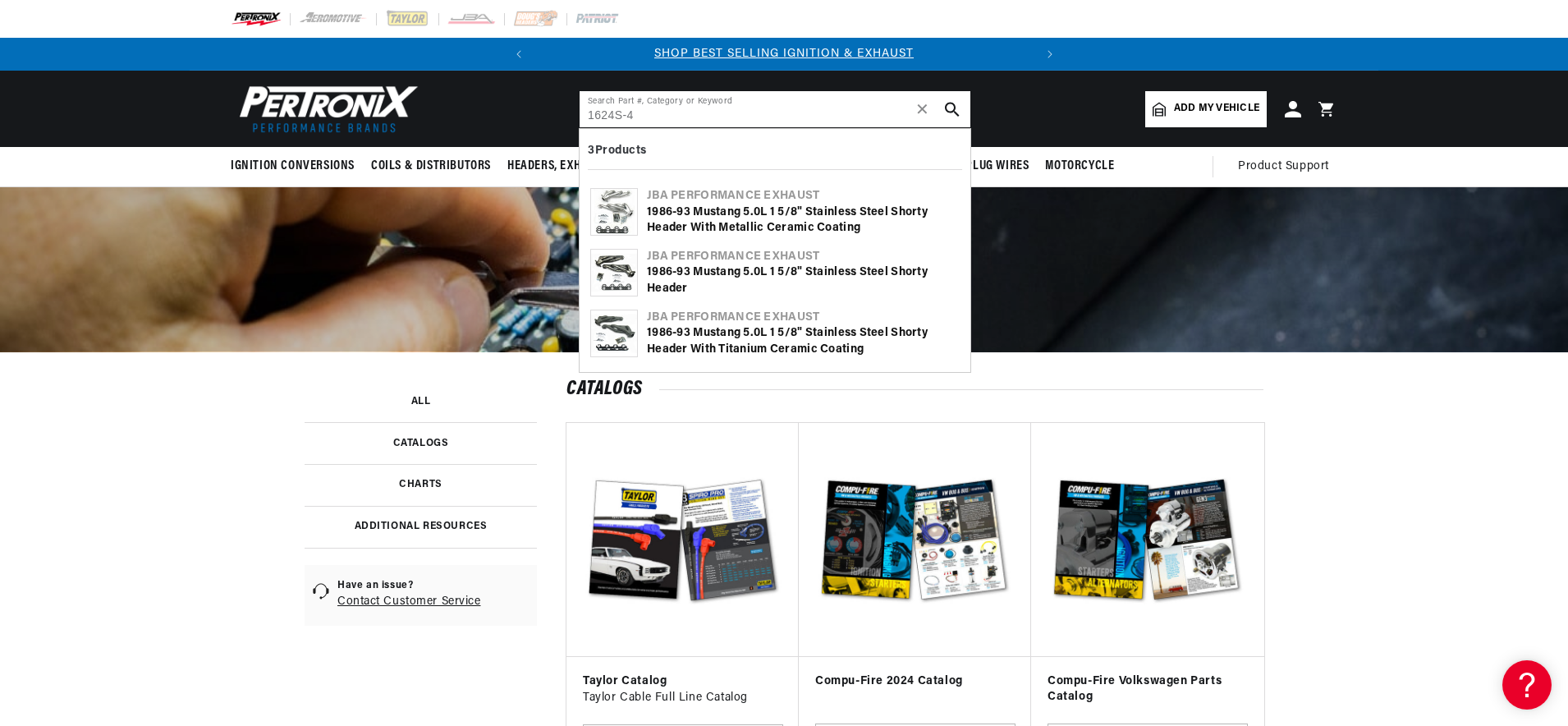
type input "1624S-4"
drag, startPoint x: 1357, startPoint y: 623, endPoint x: 1349, endPoint y: 616, distance: 10.6
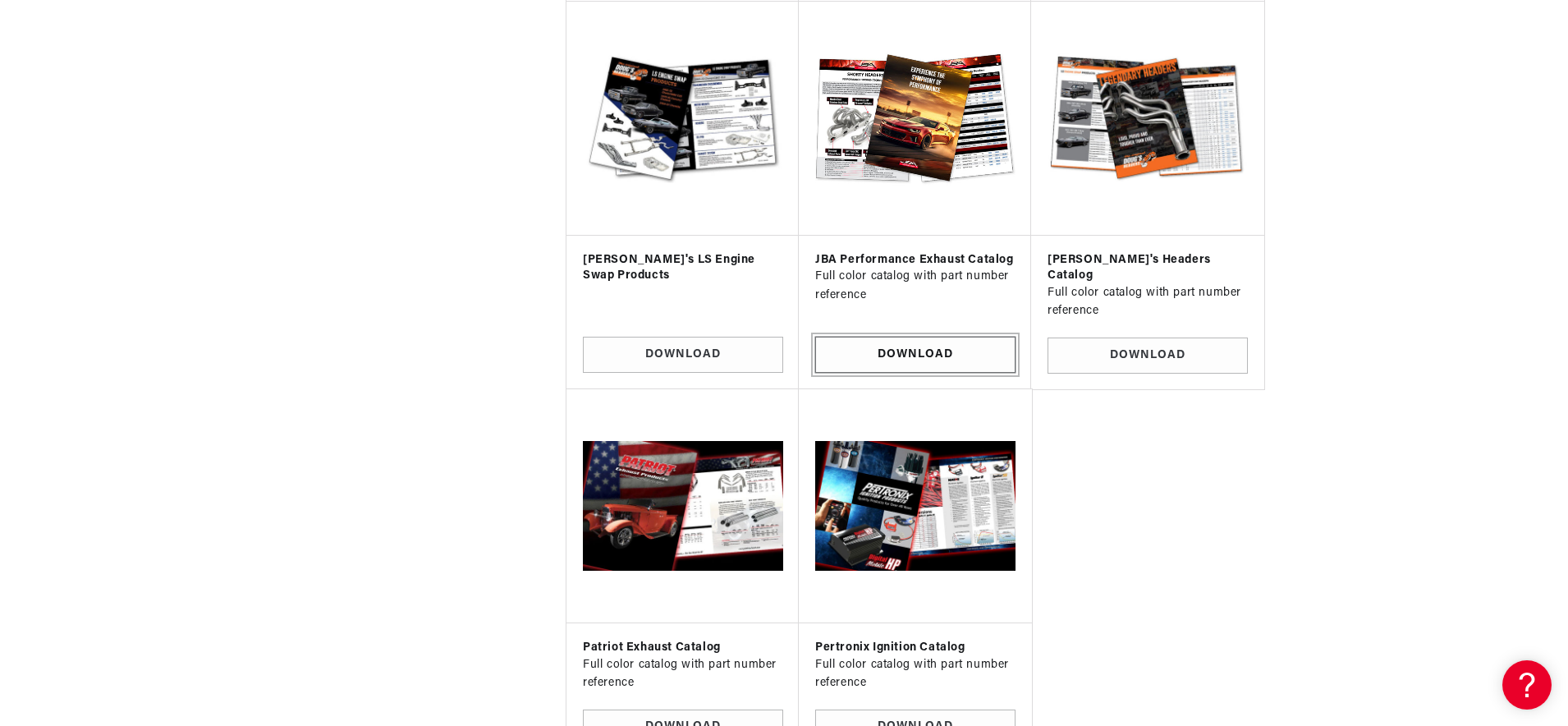
click at [899, 346] on link "Download" at bounding box center [916, 354] width 200 height 37
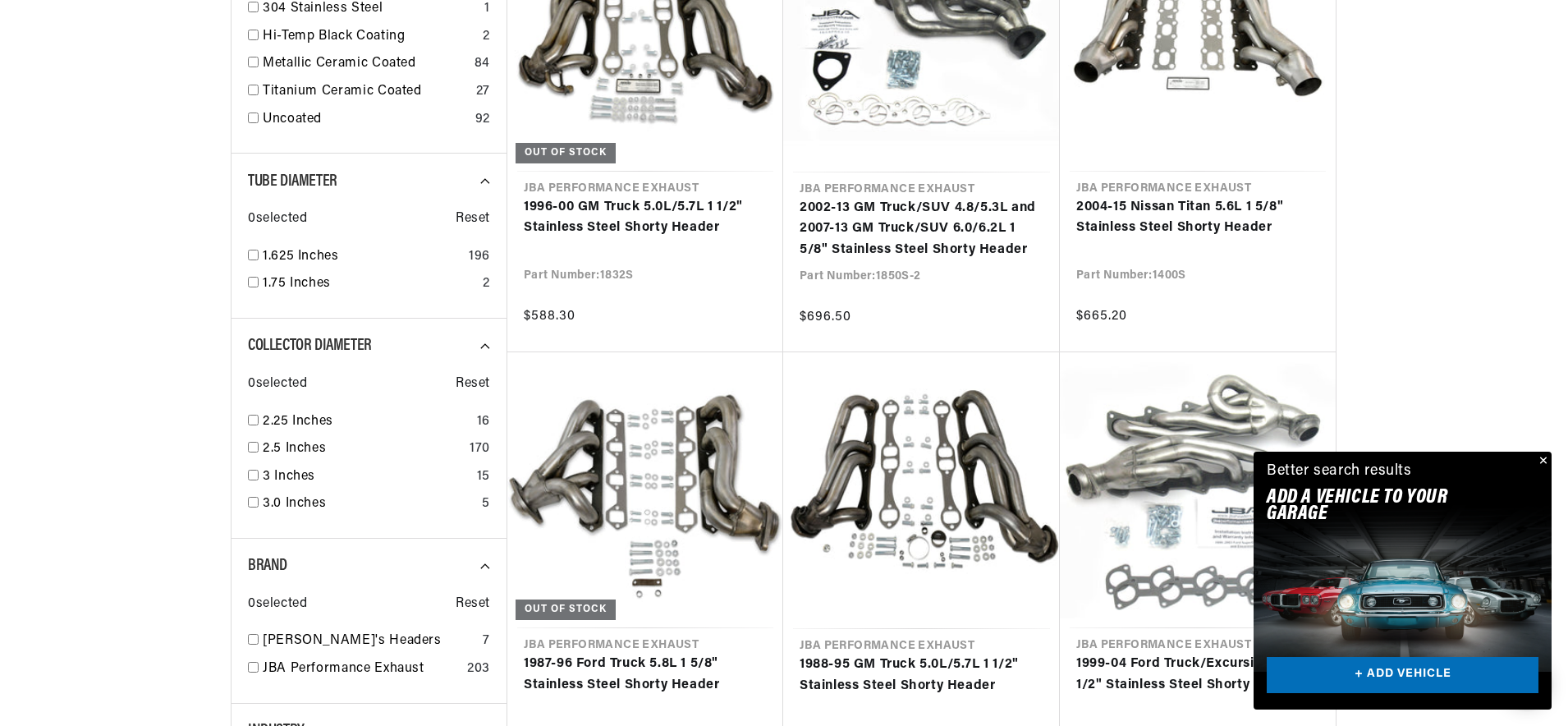
scroll to position [1288, 0]
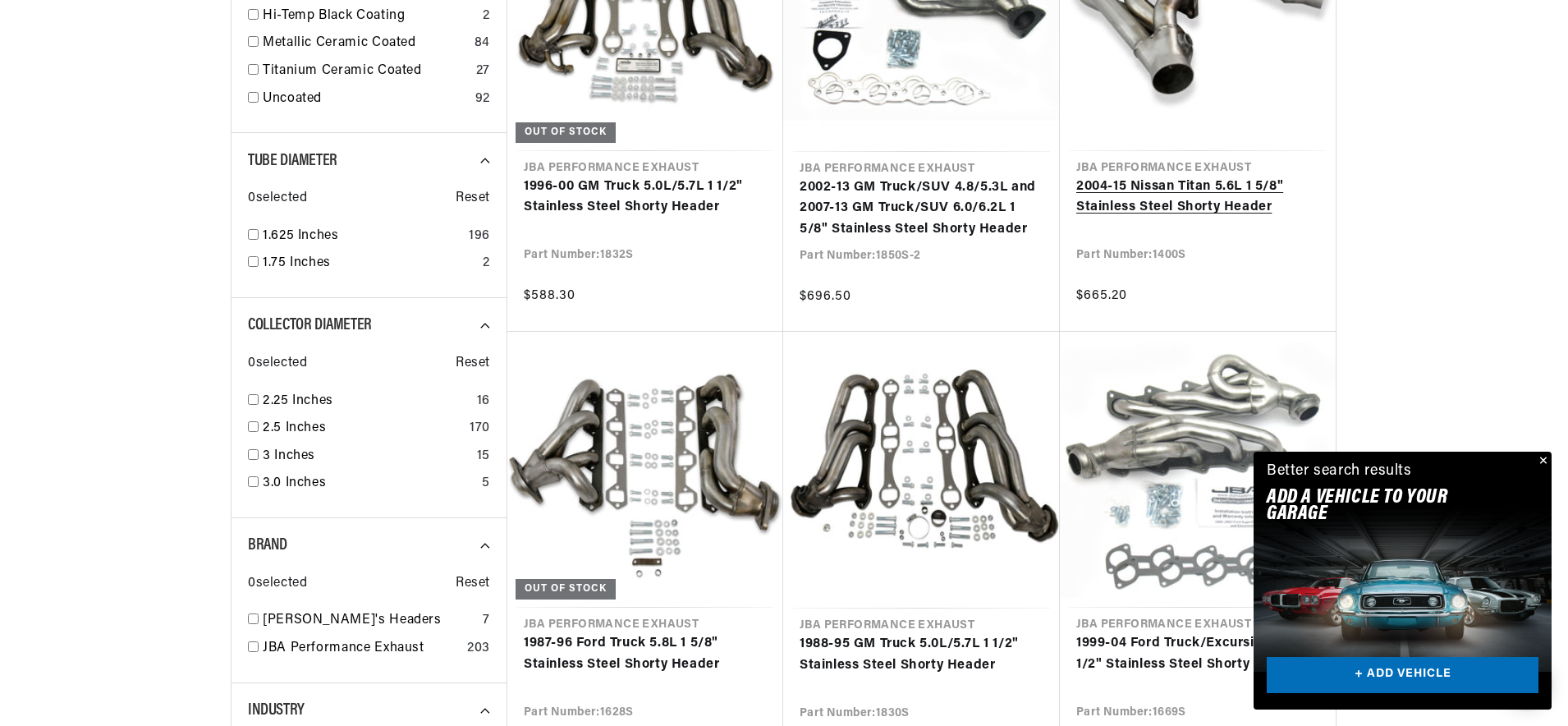
click at [1199, 203] on link "2004-15 Nissan Titan 5.6L 1 5/8" Stainless Steel Shorty Header" at bounding box center [1198, 197] width 243 height 42
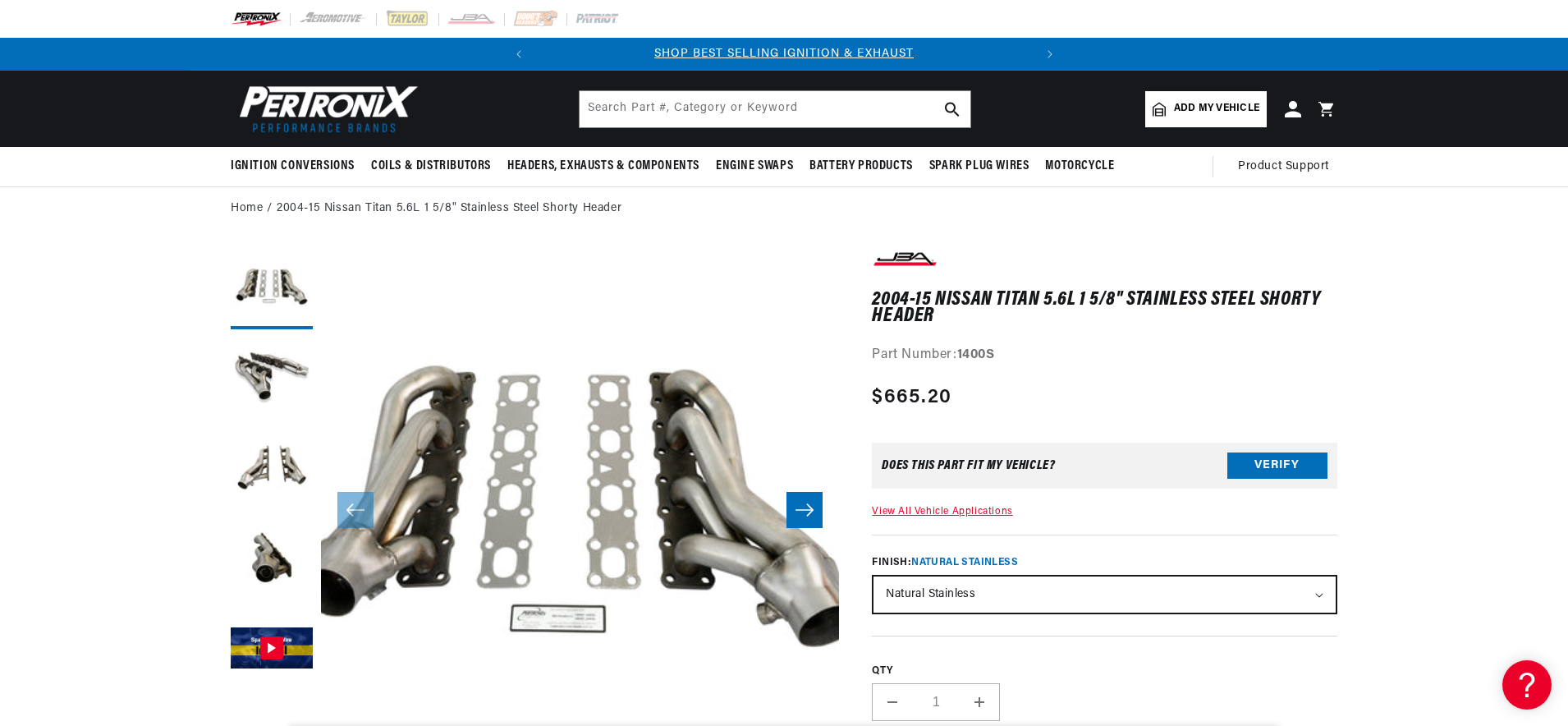
click at [977, 355] on strong "1400S" at bounding box center [976, 354] width 38 height 13
copy strong "1400S"
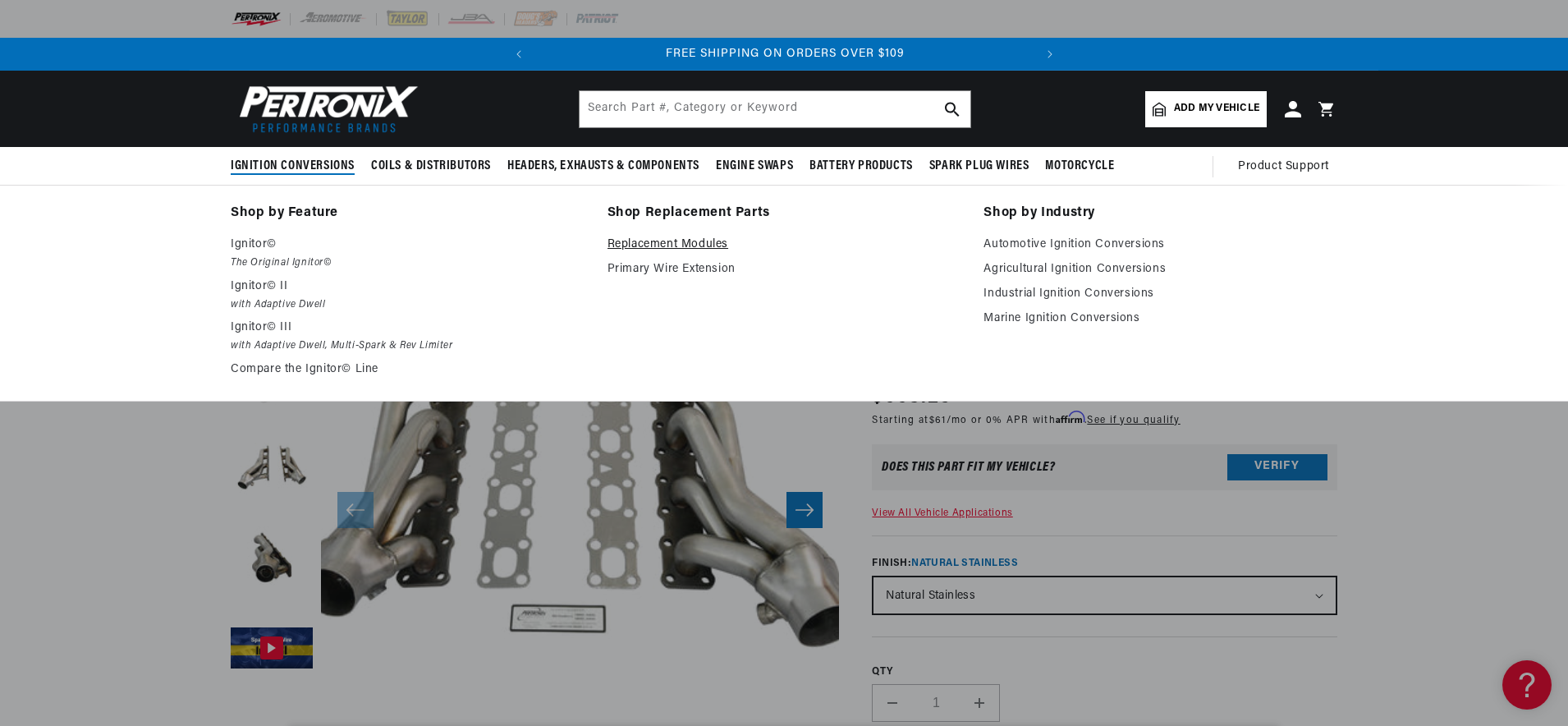
click at [693, 245] on link "Replacement Modules" at bounding box center [784, 244] width 354 height 20
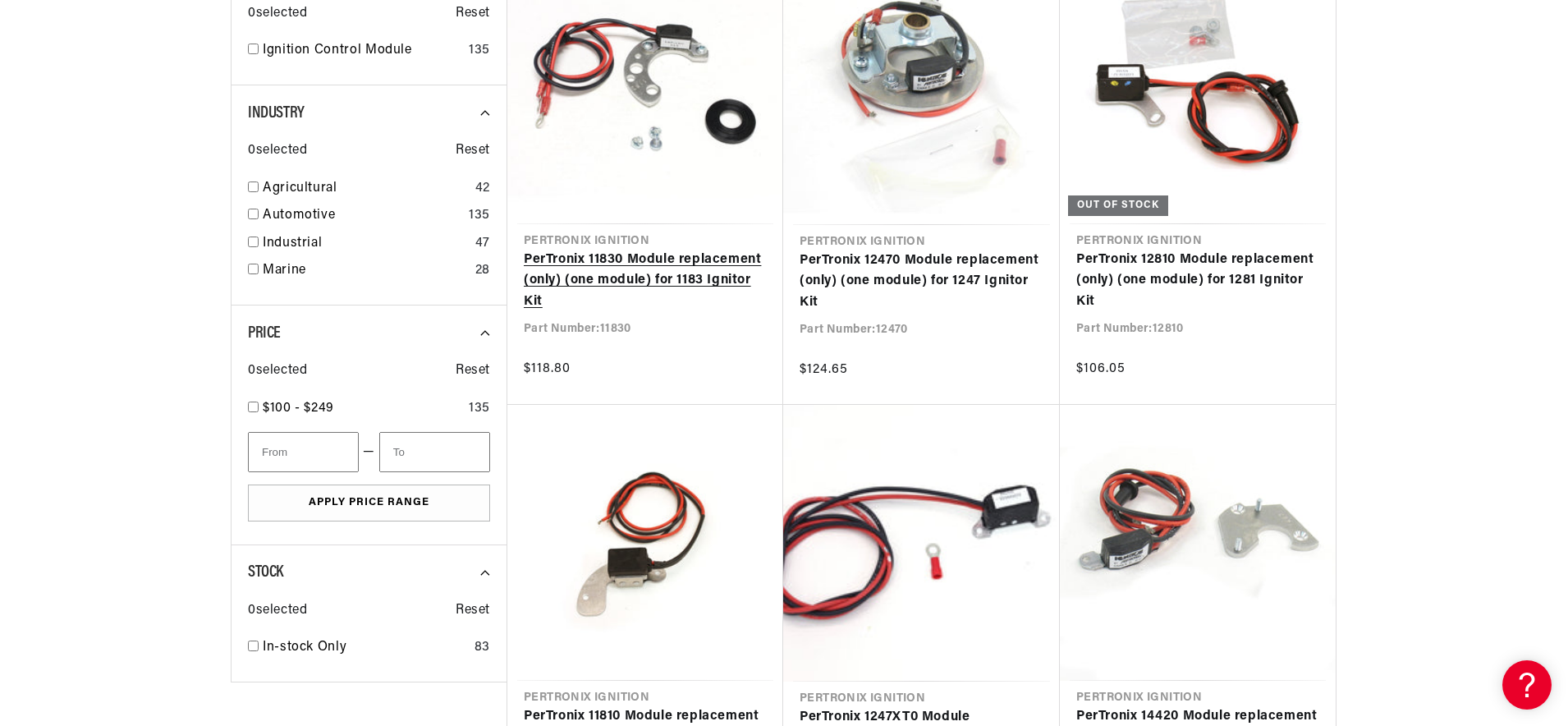
scroll to position [669, 0]
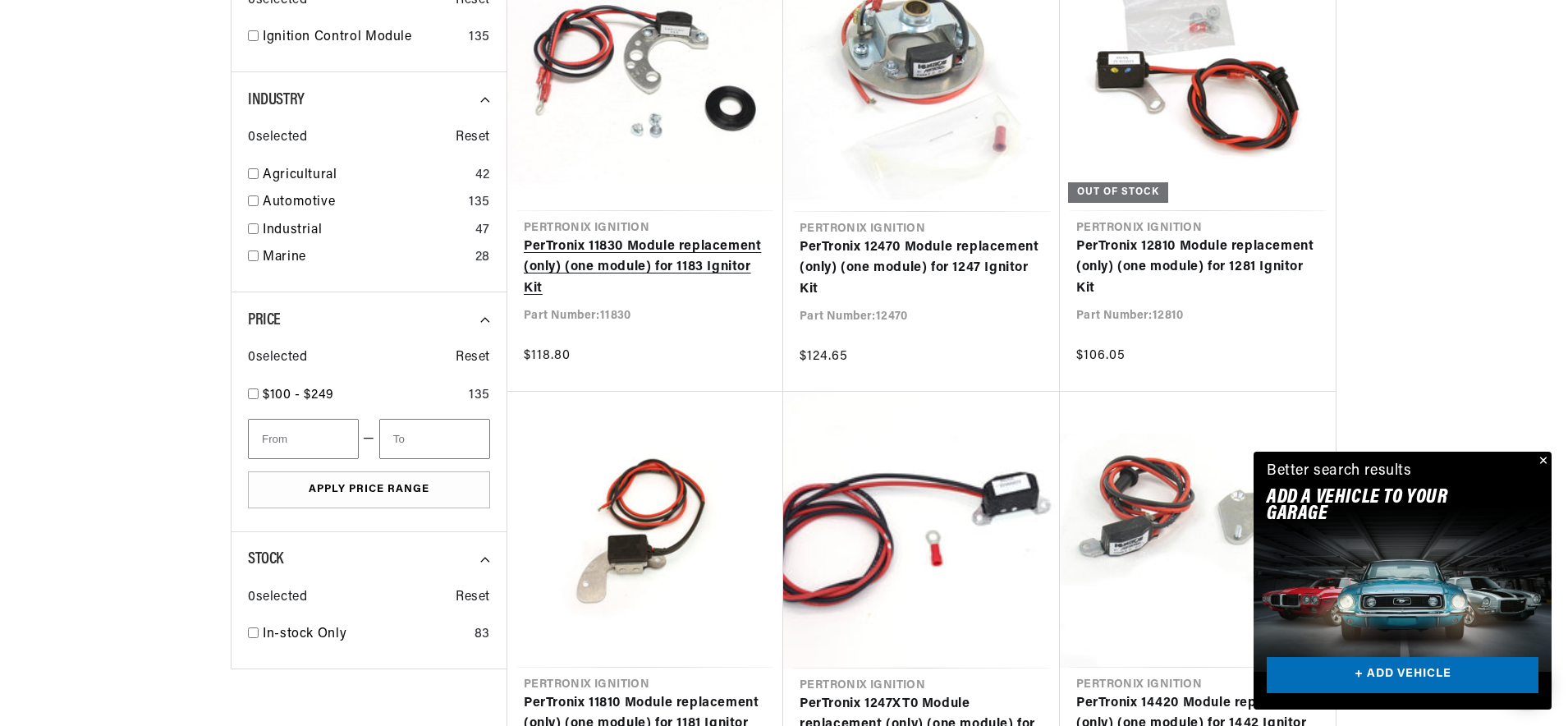
click at [669, 256] on link "PerTronix 11830 Module replacement (only) (one module) for 1183 Ignitor Kit" at bounding box center [645, 268] width 243 height 64
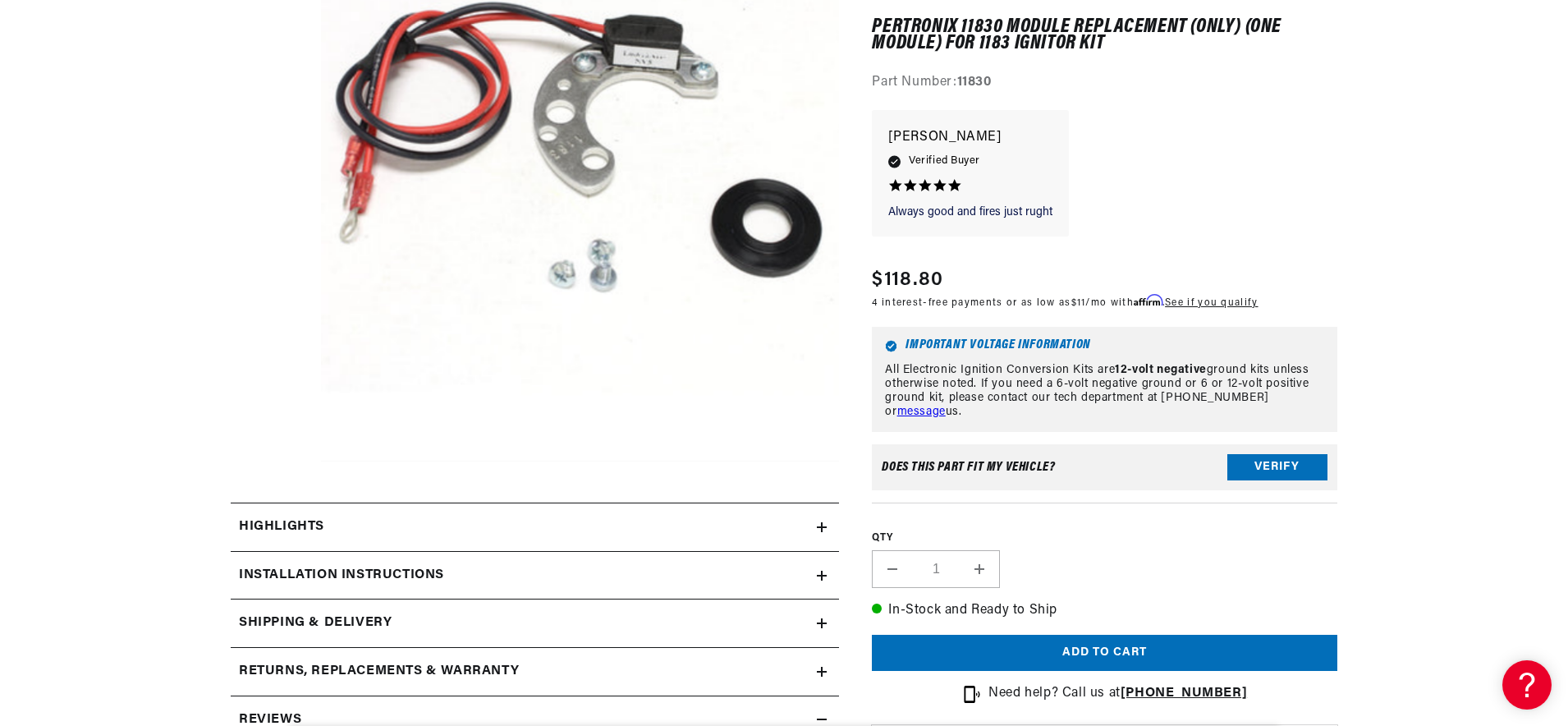
scroll to position [472, 0]
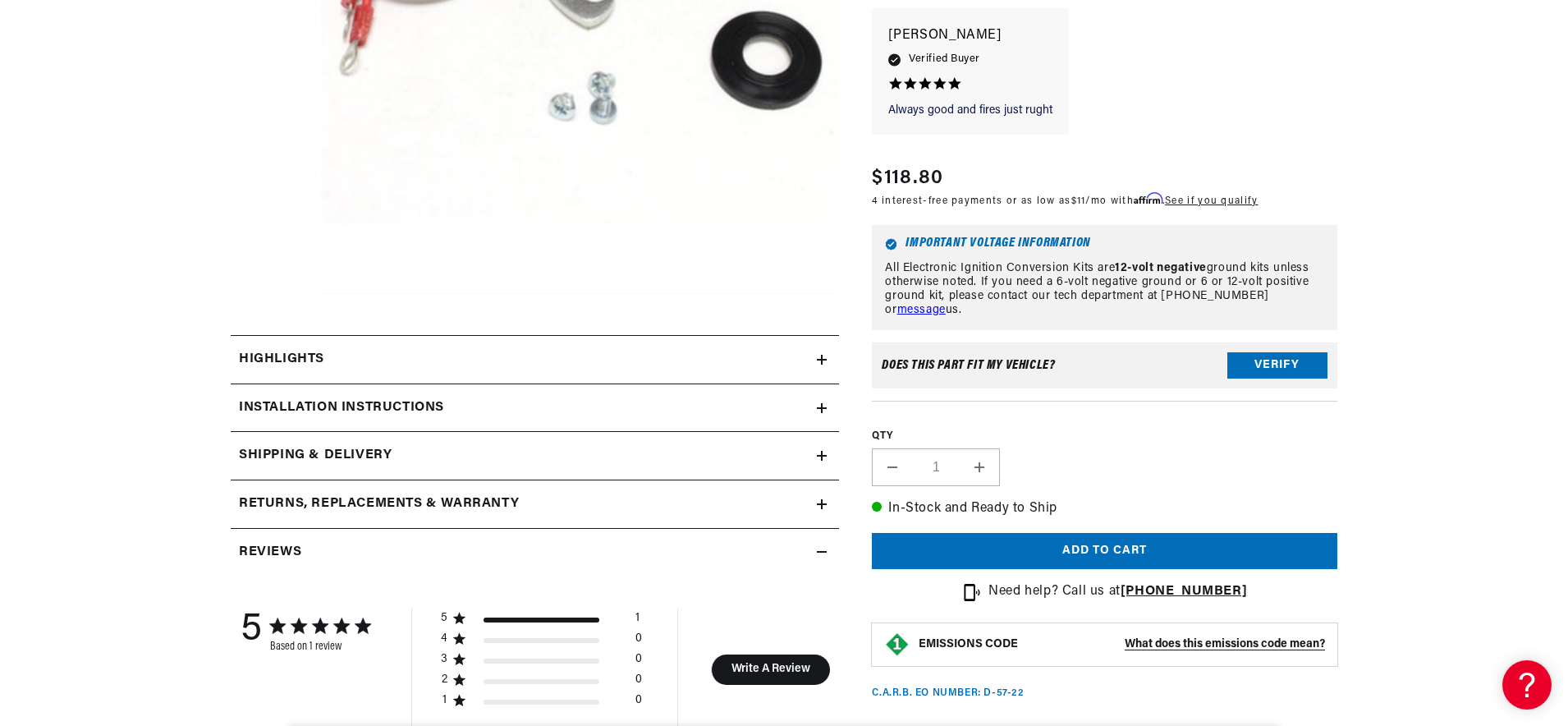
click at [592, 360] on div "Highlights" at bounding box center [524, 360] width 586 height 21
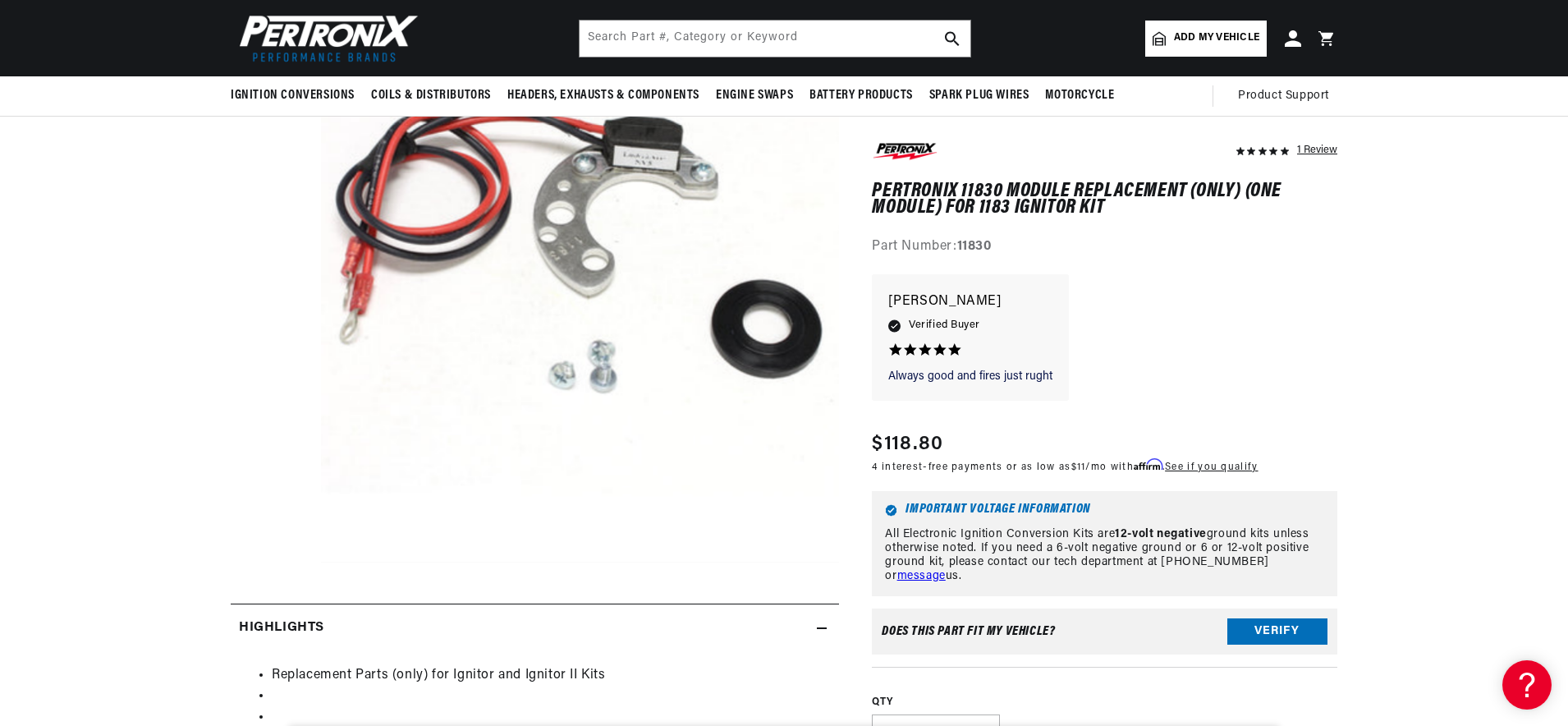
scroll to position [201, 0]
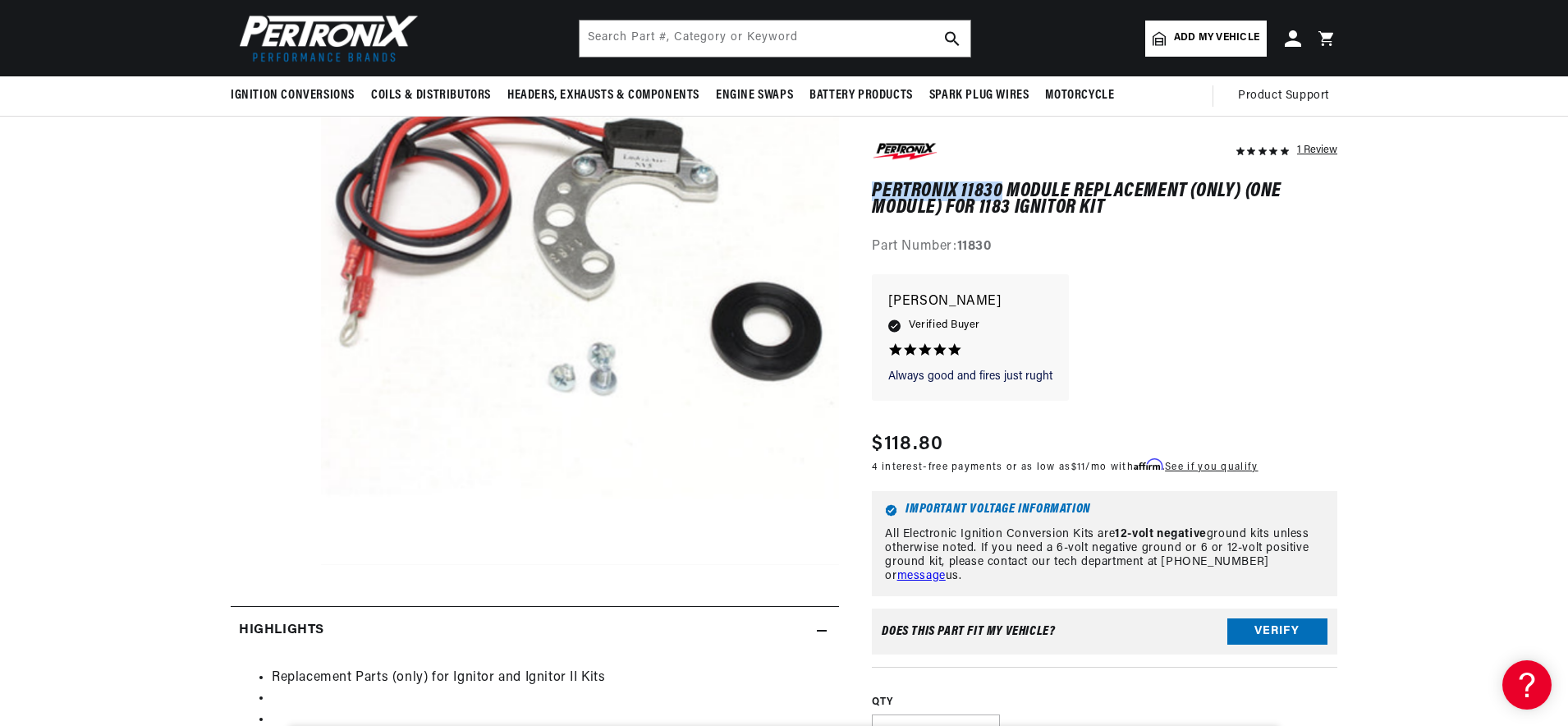
drag, startPoint x: 877, startPoint y: 188, endPoint x: 1001, endPoint y: 197, distance: 124.3
click at [1001, 193] on h1 "PerTronix 11830 Module replacement (only) (one module) for 1183 Ignitor Kit" at bounding box center [1104, 201] width 465 height 34
copy h1 "PerTronix 11830"
click at [992, 245] on strong "11830" at bounding box center [975, 247] width 35 height 13
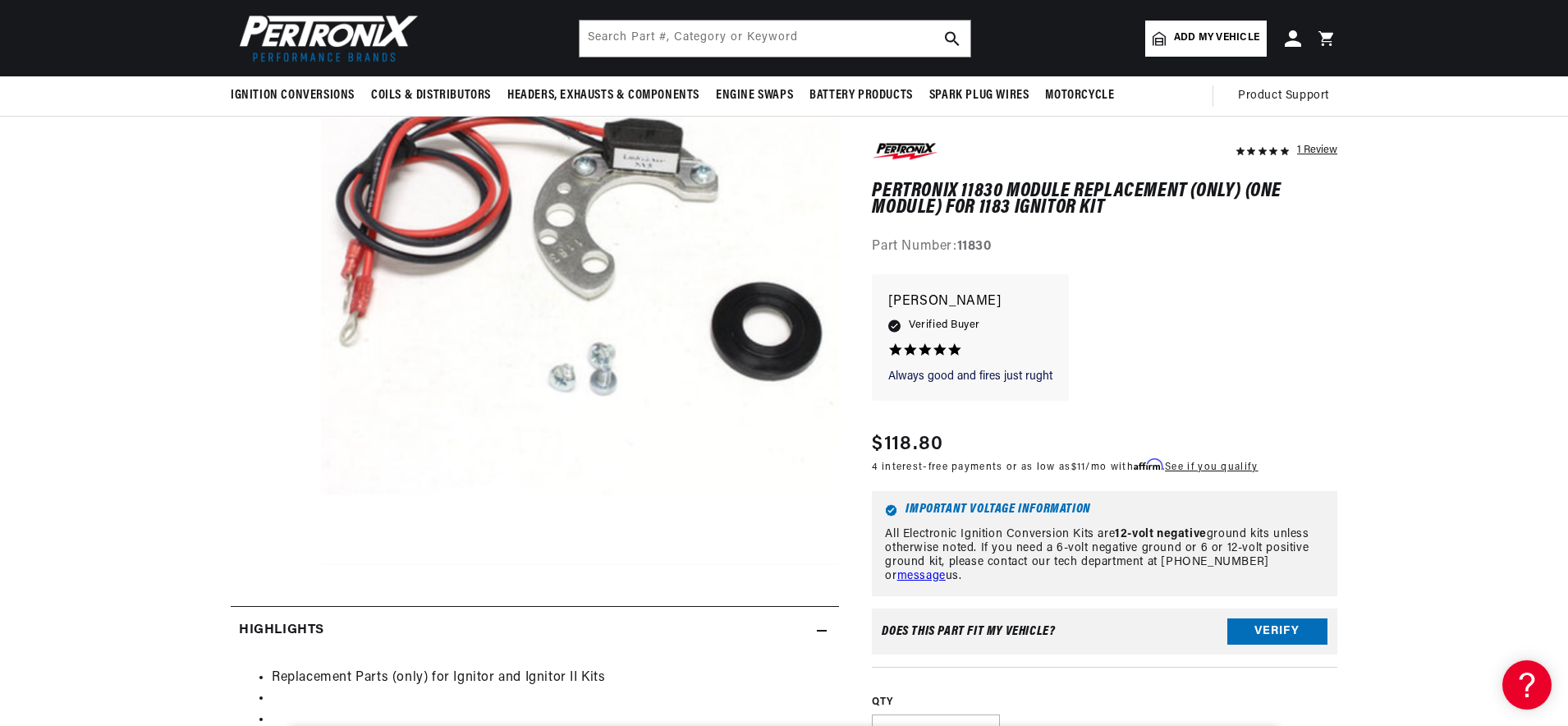
click at [992, 245] on strong "11830" at bounding box center [975, 247] width 35 height 13
drag, startPoint x: 992, startPoint y: 252, endPoint x: 978, endPoint y: 252, distance: 14.0
click at [991, 252] on strong "11830" at bounding box center [975, 247] width 35 height 13
drag, startPoint x: 964, startPoint y: 247, endPoint x: 956, endPoint y: 254, distance: 10.6
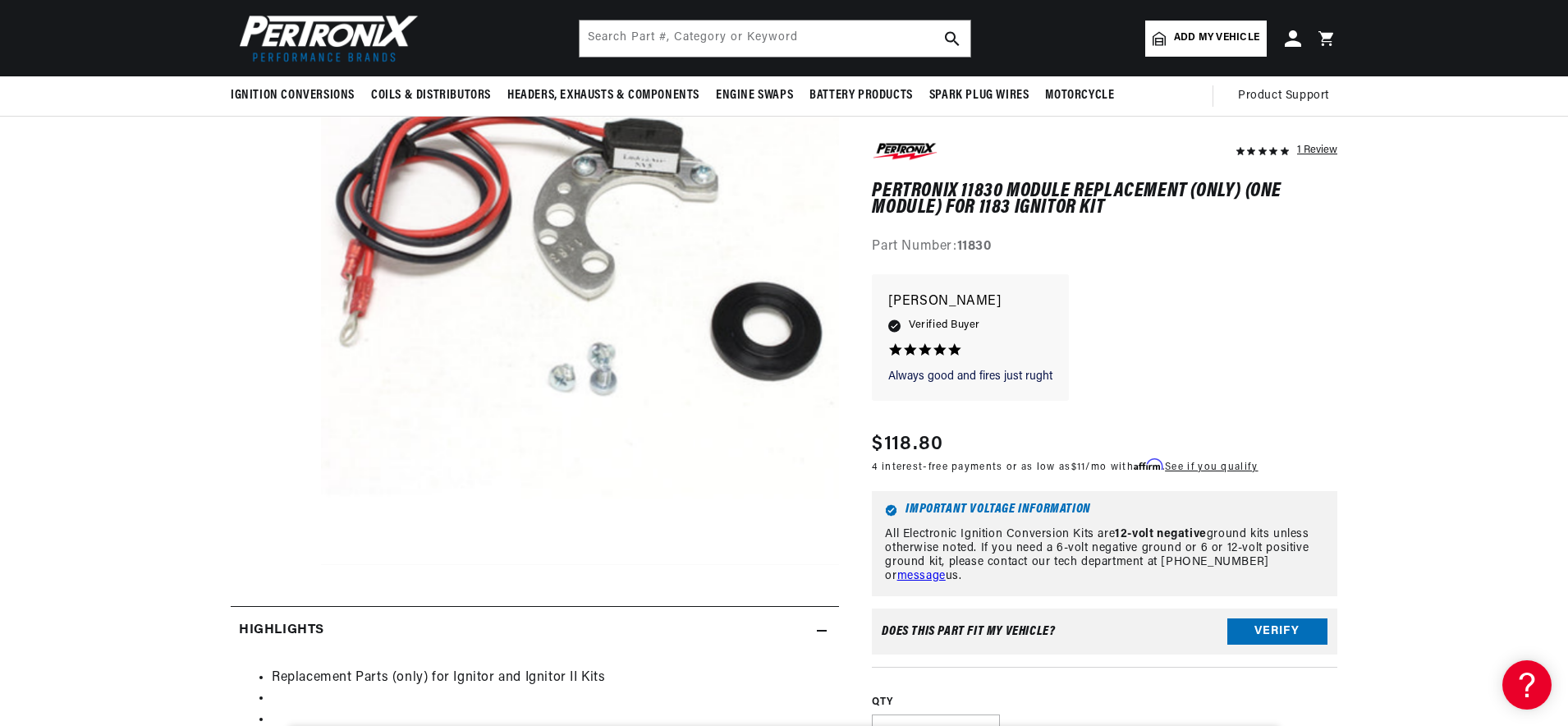
click at [964, 247] on strong "11830" at bounding box center [975, 247] width 35 height 13
click at [959, 244] on div "Part Number: 11830" at bounding box center [1104, 248] width 465 height 21
drag, startPoint x: 961, startPoint y: 245, endPoint x: 982, endPoint y: 252, distance: 22.1
click at [992, 248] on strong "11830" at bounding box center [975, 247] width 35 height 13
copy strong "11830"
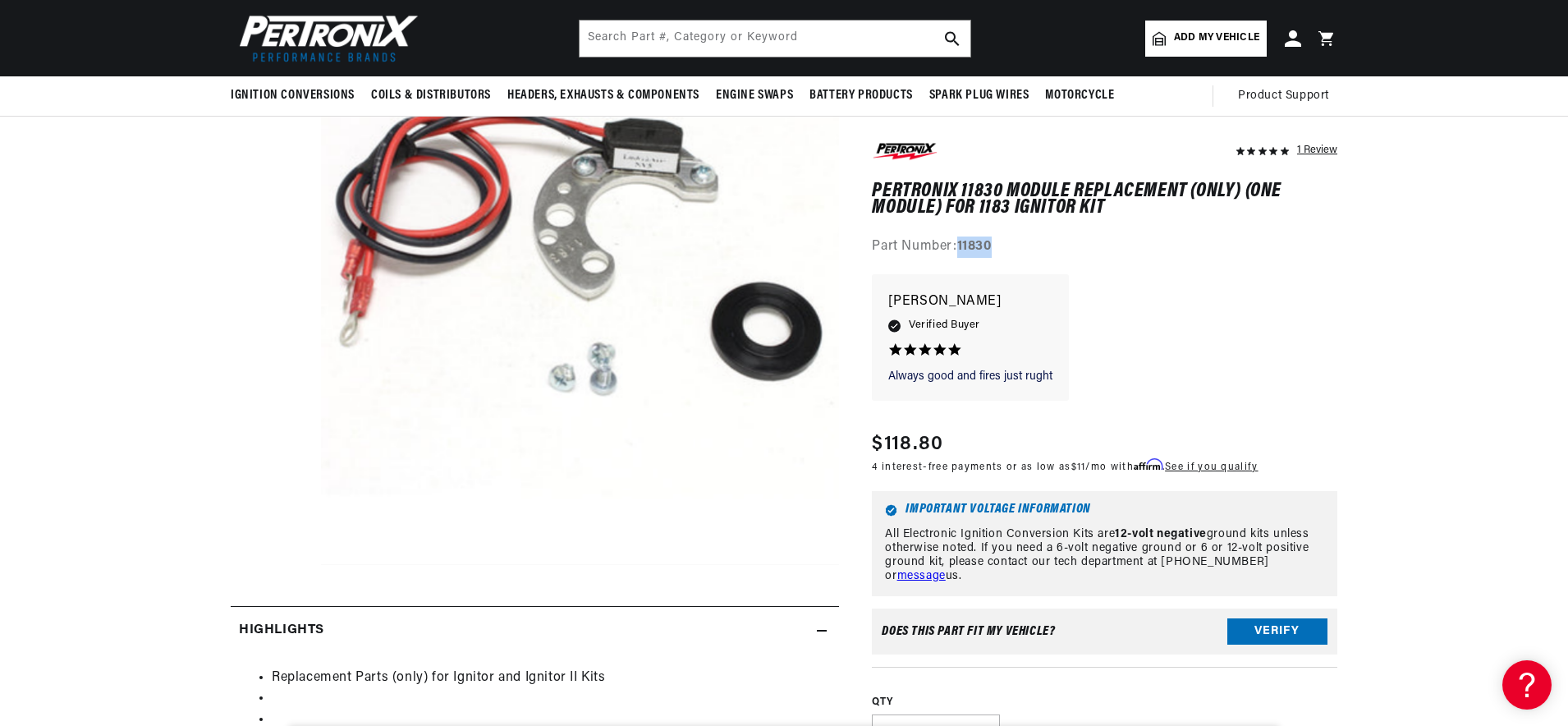
scroll to position [0, 117]
